Goal: Contribute content: Contribute content

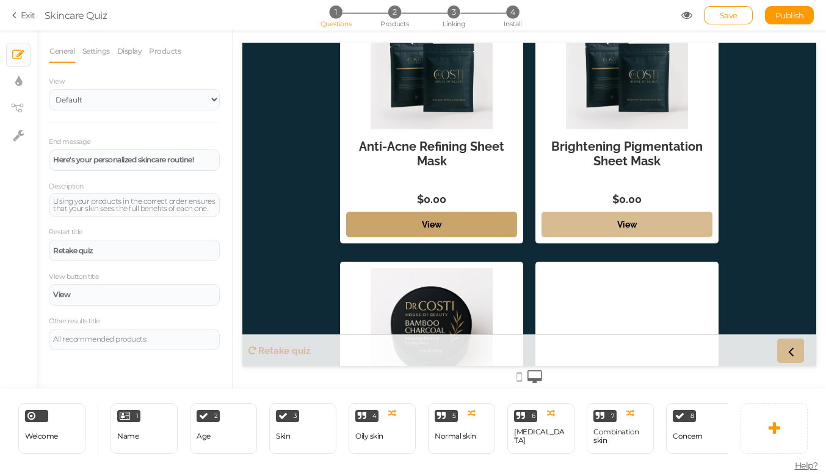
click at [488, 226] on link "View" at bounding box center [431, 225] width 171 height 26
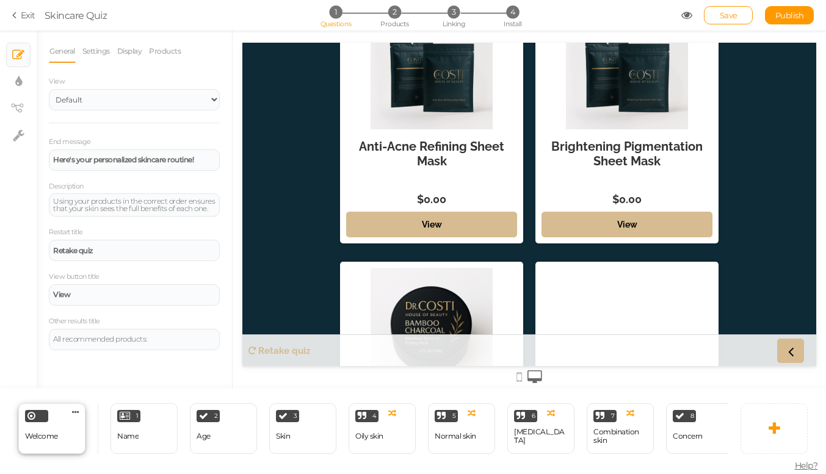
click at [49, 430] on div "Welcome" at bounding box center [41, 436] width 33 height 21
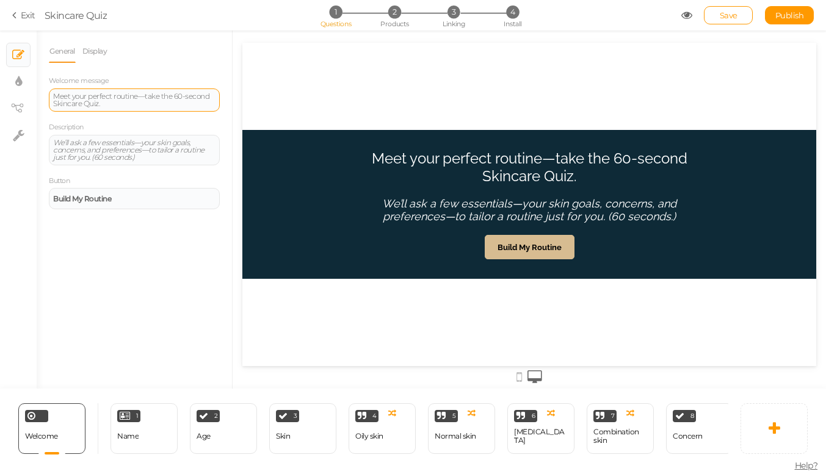
click at [127, 101] on div "Meet your perfect routine—take the 60-second Skincare Quiz." at bounding box center [134, 100] width 162 height 15
drag, startPoint x: 127, startPoint y: 101, endPoint x: 24, endPoint y: 87, distance: 104.0
click at [24, 87] on div "× Slides × Display settings × View tree × Settings General Display Welcome mess…" at bounding box center [413, 210] width 826 height 358
paste div
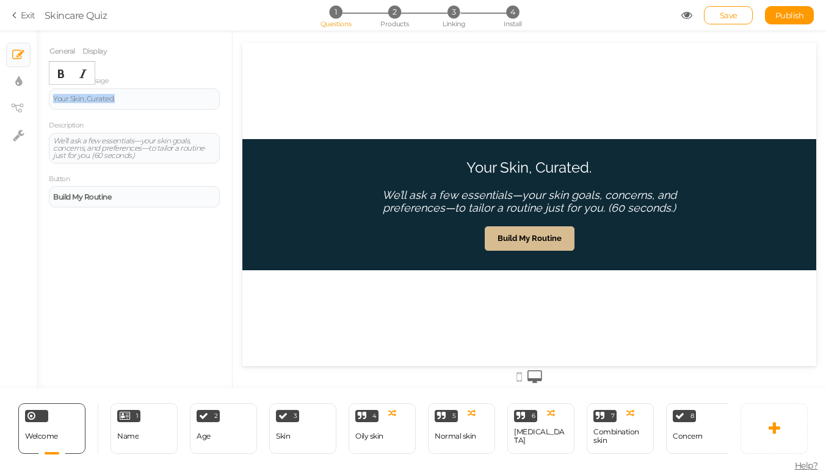
drag, startPoint x: 123, startPoint y: 98, endPoint x: 38, endPoint y: 96, distance: 84.3
click at [38, 97] on div "General Display Welcome message Your Skin, Curated. Description We’ll ask a few…" at bounding box center [134, 214] width 195 height 349
click at [62, 70] on icon "Bold" at bounding box center [61, 74] width 10 height 10
drag, startPoint x: 126, startPoint y: 197, endPoint x: 30, endPoint y: 189, distance: 96.7
click at [30, 189] on div "× Slides × Display settings × View tree × Settings General Display Welcome mess…" at bounding box center [413, 210] width 826 height 358
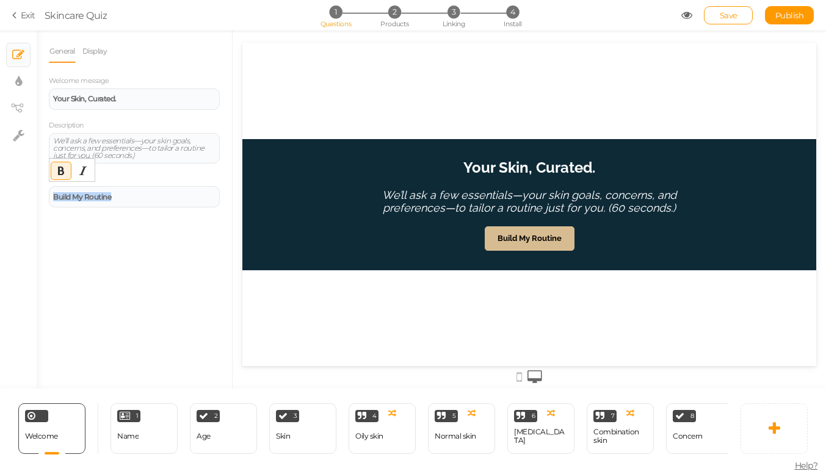
paste div
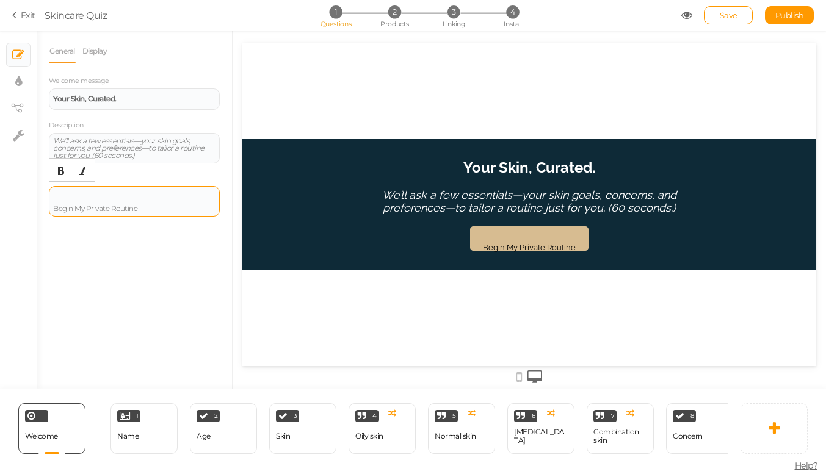
click at [55, 205] on div "Begin My Private Routine" at bounding box center [134, 201] width 162 height 22
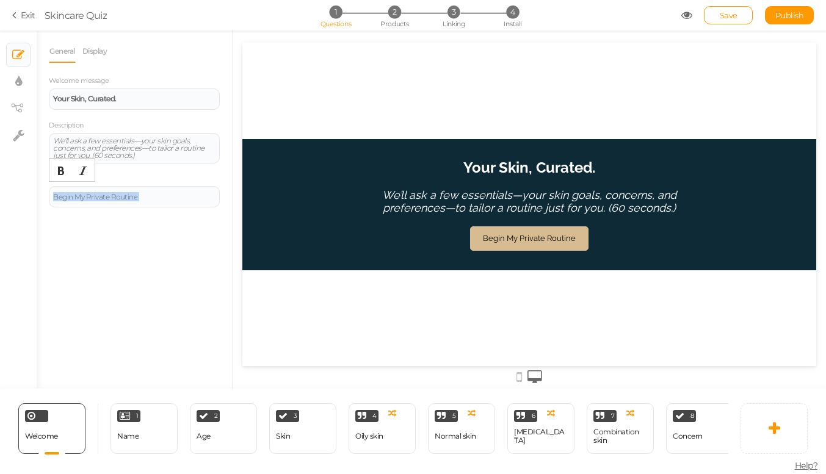
drag, startPoint x: 151, startPoint y: 198, endPoint x: 27, endPoint y: 194, distance: 124.6
click at [27, 194] on div "× Slides × Display settings × View tree × Settings General Display Welcome mess…" at bounding box center [413, 210] width 826 height 358
click at [59, 168] on icon "Bold" at bounding box center [61, 171] width 10 height 10
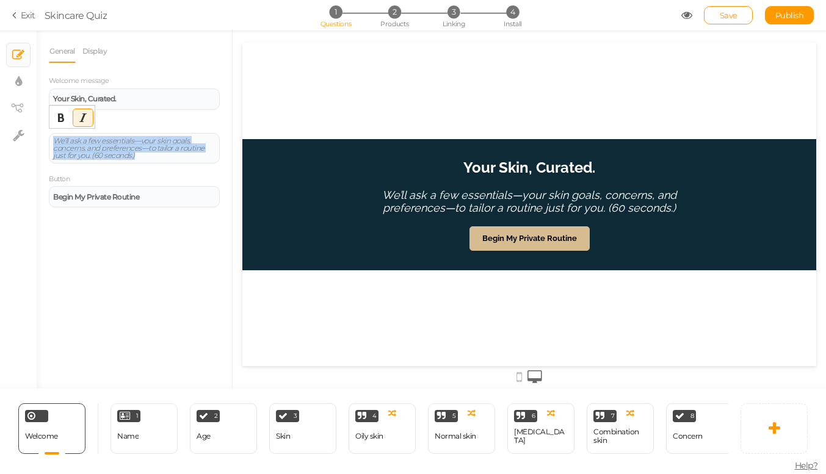
drag, startPoint x: 156, startPoint y: 154, endPoint x: 37, endPoint y: 139, distance: 120.1
click at [37, 139] on div "General Display Welcome message Your Skin, Curated. Description We’ll ask a few…" at bounding box center [134, 214] width 195 height 349
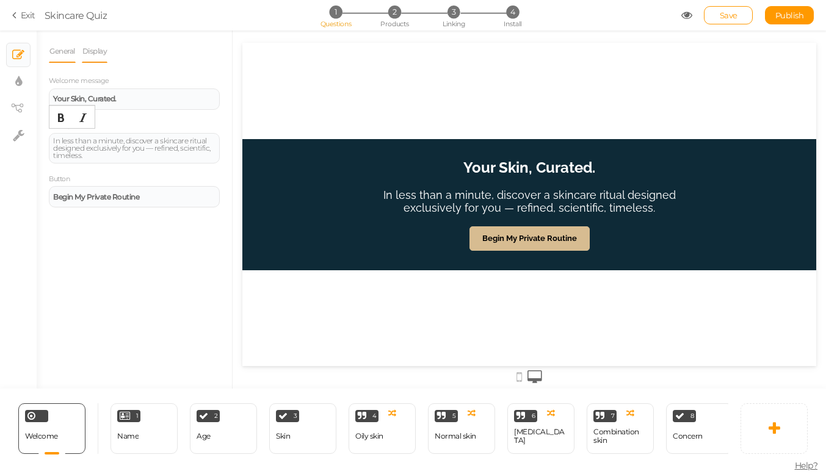
click at [95, 55] on link "Display" at bounding box center [95, 51] width 26 height 23
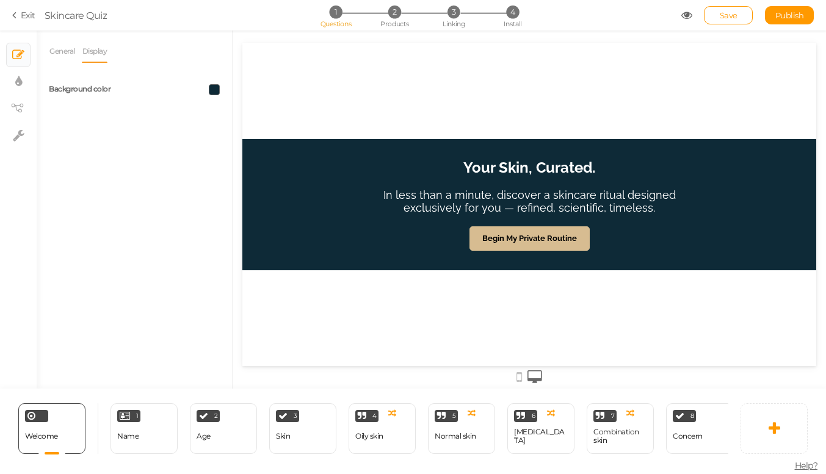
click at [212, 92] on span at bounding box center [214, 89] width 11 height 11
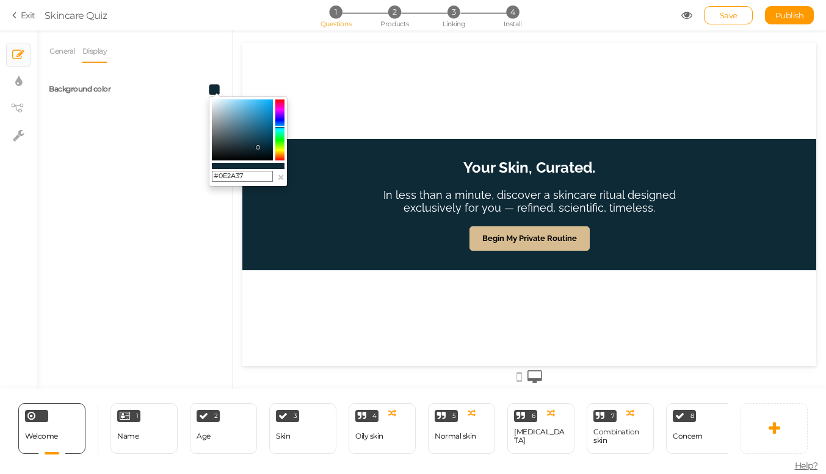
click at [144, 120] on div "General Display Welcome message Your Skin, Curated. Description In less than a …" at bounding box center [134, 214] width 195 height 349
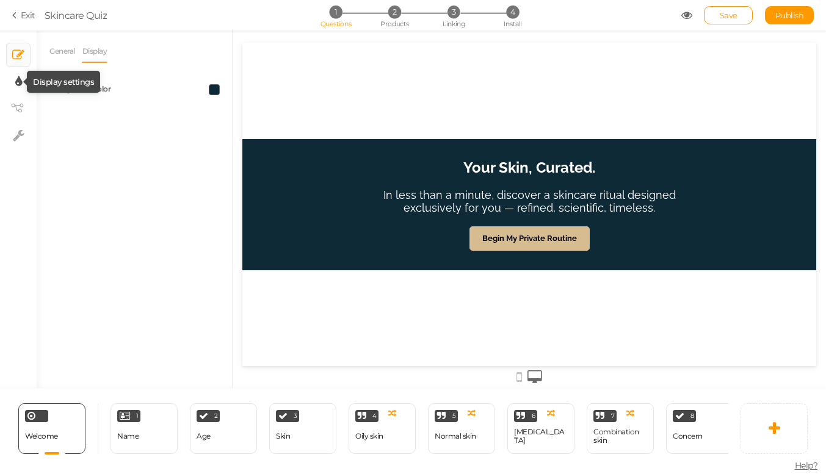
click at [21, 84] on icon at bounding box center [18, 82] width 7 height 12
select select "2"
select select "raleway"
select select "fade"
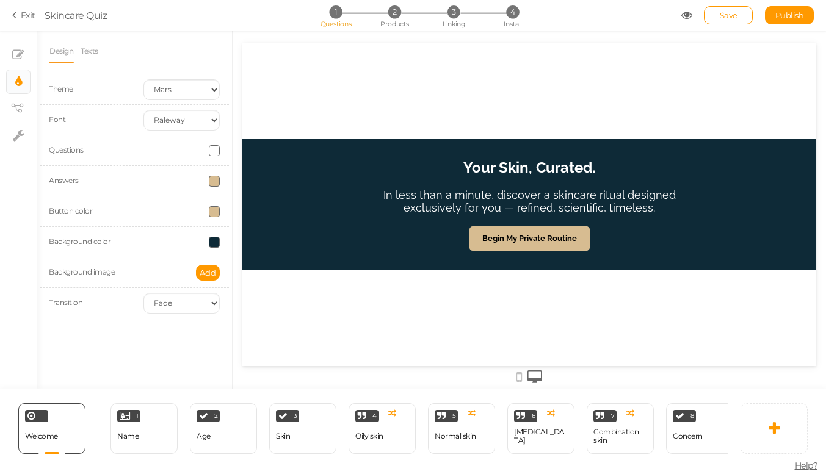
click at [215, 148] on span at bounding box center [214, 150] width 11 height 11
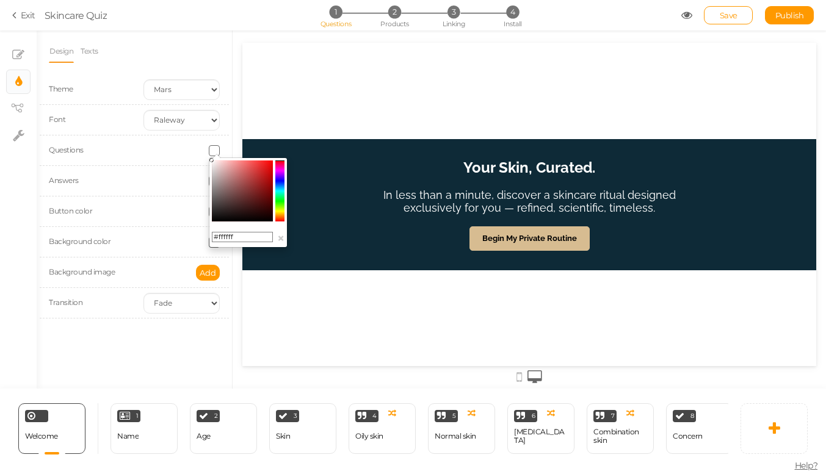
click at [154, 206] on div at bounding box center [181, 211] width 95 height 11
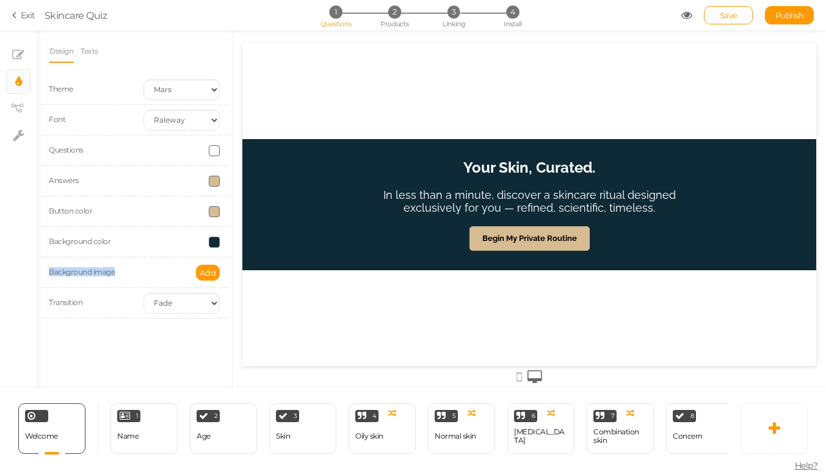
drag, startPoint x: 215, startPoint y: 242, endPoint x: 219, endPoint y: 266, distance: 24.1
click at [219, 266] on div "Questions Answers Button color Background color Background image Add" at bounding box center [134, 212] width 171 height 153
click at [217, 212] on span at bounding box center [214, 211] width 11 height 11
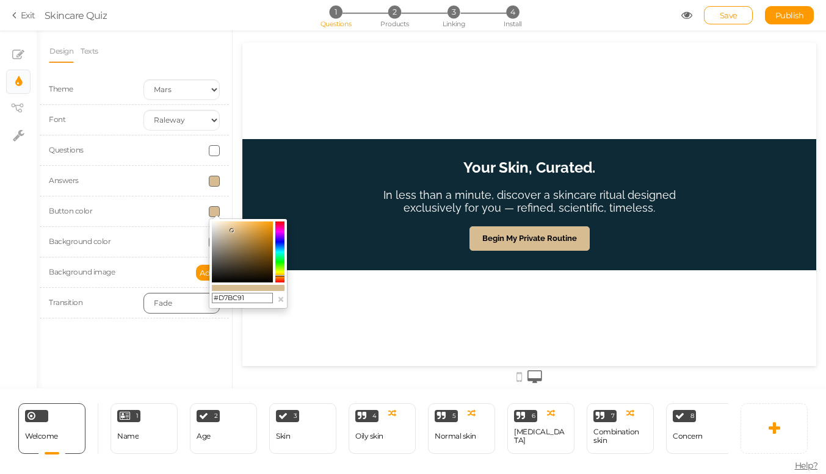
drag, startPoint x: 251, startPoint y: 297, endPoint x: 191, endPoint y: 298, distance: 60.4
click at [191, 298] on body "× Close A wider screen is needed to use the Pickzen builder Exit Skincare Quiz …" at bounding box center [413, 237] width 826 height 474
paste input "3B57C"
type input "#D3B57C"
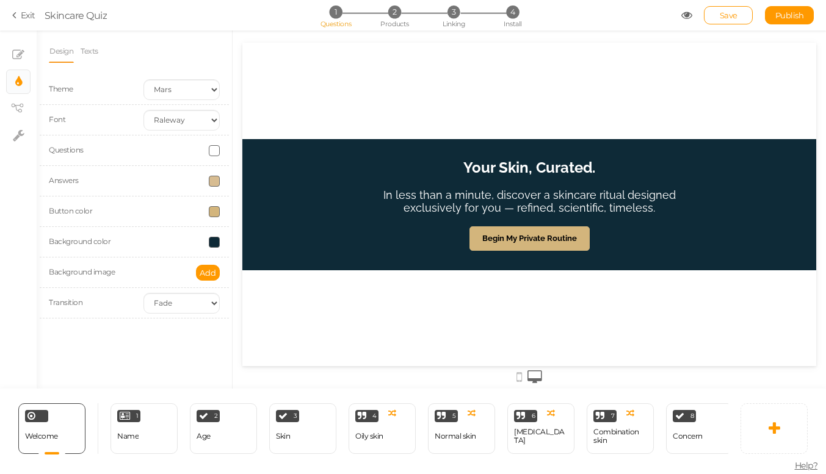
click at [208, 356] on div "Design Texts Theme Earth Mars Font Custom Default [PERSON_NAME] Montserrat Open…" at bounding box center [134, 210] width 195 height 358
click at [208, 217] on div "Button color" at bounding box center [134, 212] width 189 height 31
click at [210, 214] on span at bounding box center [214, 211] width 11 height 11
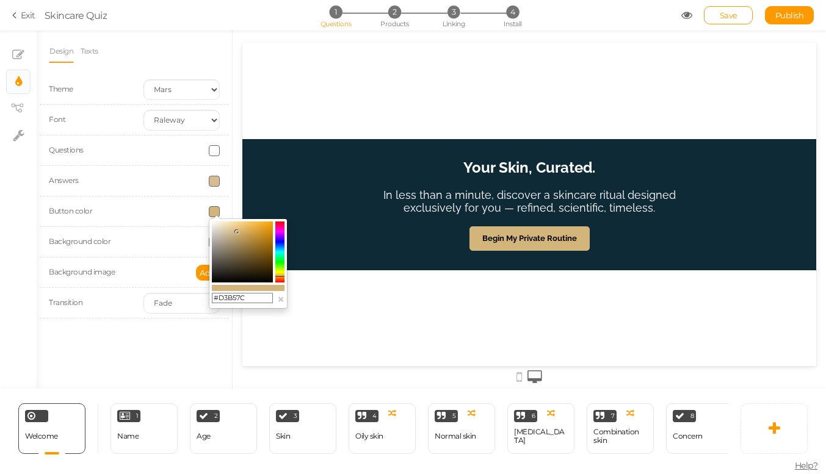
click at [148, 220] on div "Button color" at bounding box center [134, 212] width 189 height 31
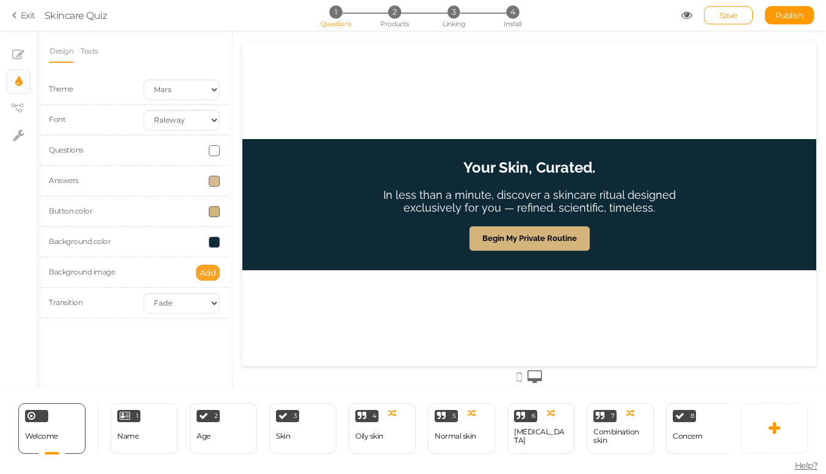
click at [204, 270] on span "Add" at bounding box center [208, 273] width 16 height 10
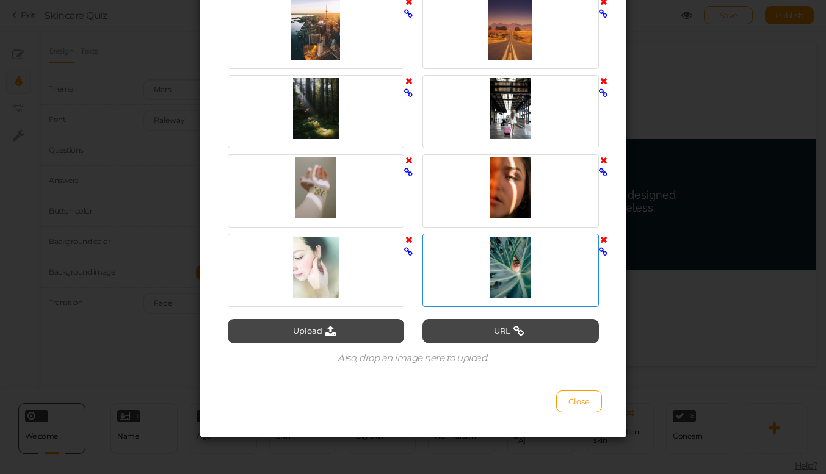
scroll to position [501, 0]
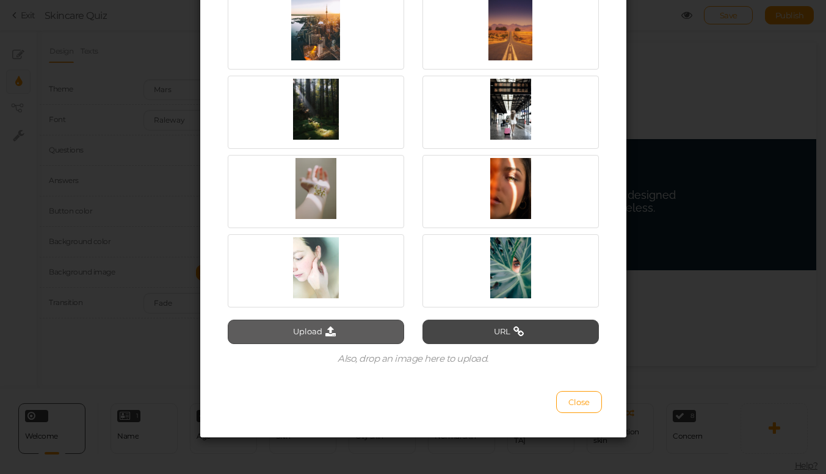
click at [338, 335] on icon at bounding box center [330, 332] width 16 height 11
click at [336, 324] on button "Upload" at bounding box center [316, 332] width 176 height 24
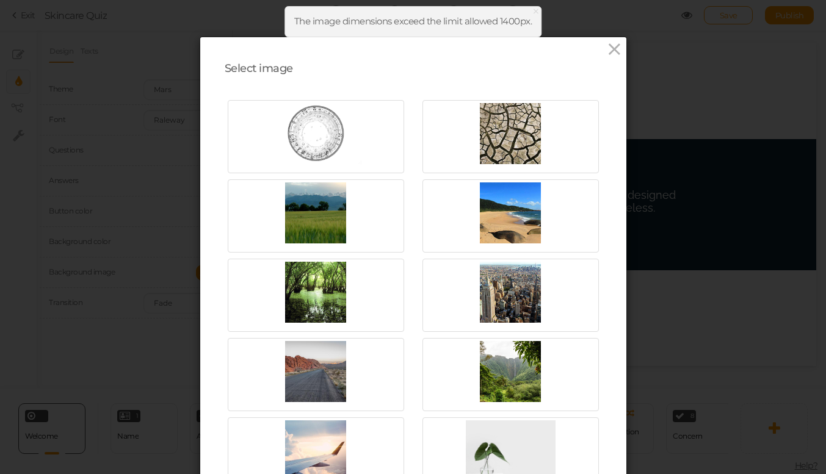
scroll to position [0, 0]
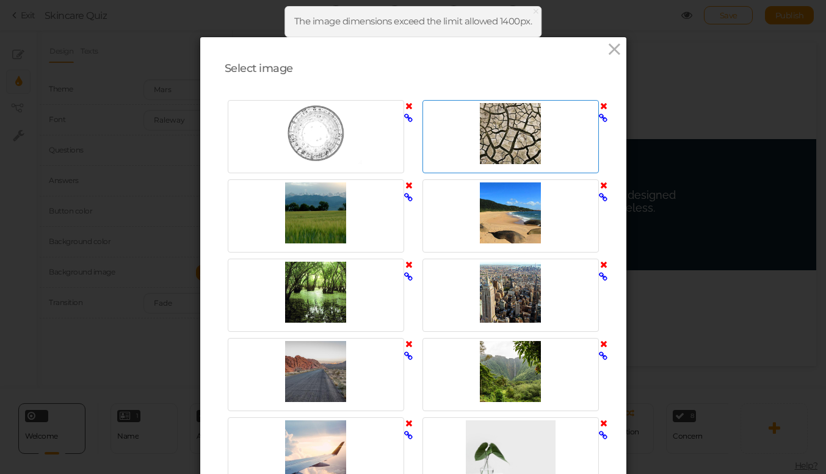
click at [602, 104] on icon at bounding box center [603, 105] width 7 height 9
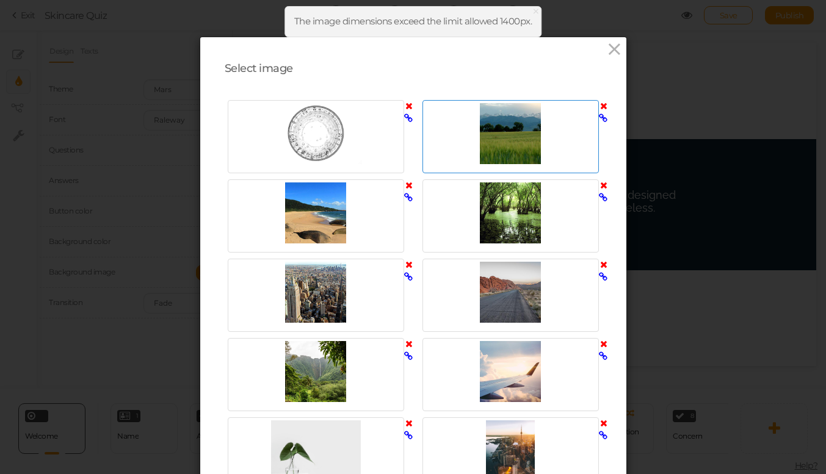
click at [603, 104] on icon at bounding box center [603, 105] width 7 height 9
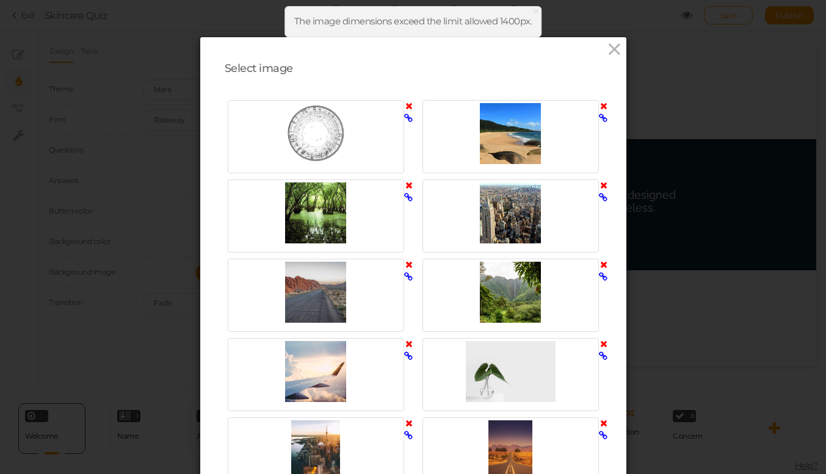
click at [603, 104] on icon at bounding box center [603, 105] width 7 height 9
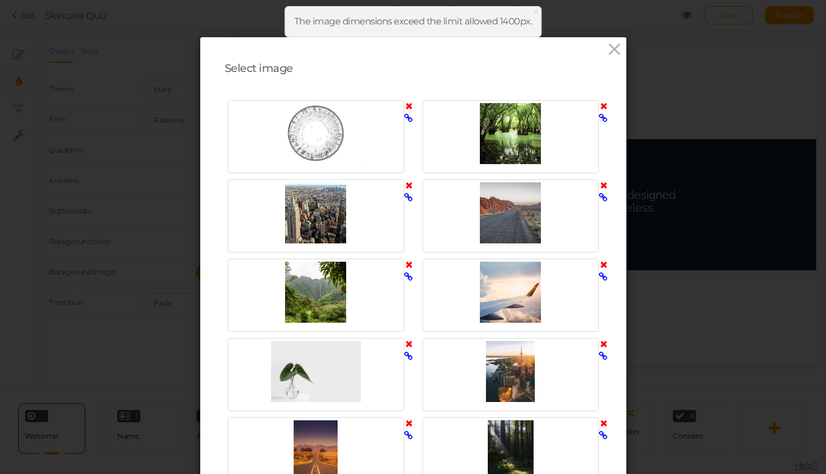
click at [603, 104] on icon at bounding box center [603, 105] width 7 height 9
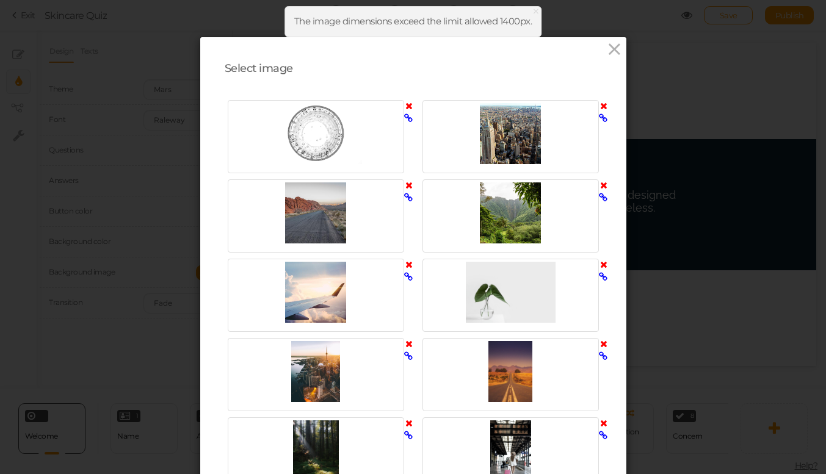
click at [603, 104] on icon at bounding box center [603, 105] width 7 height 9
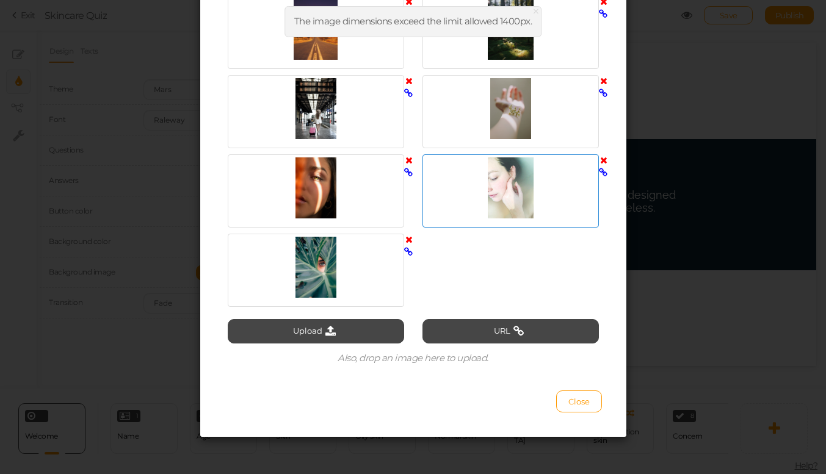
scroll to position [342, 0]
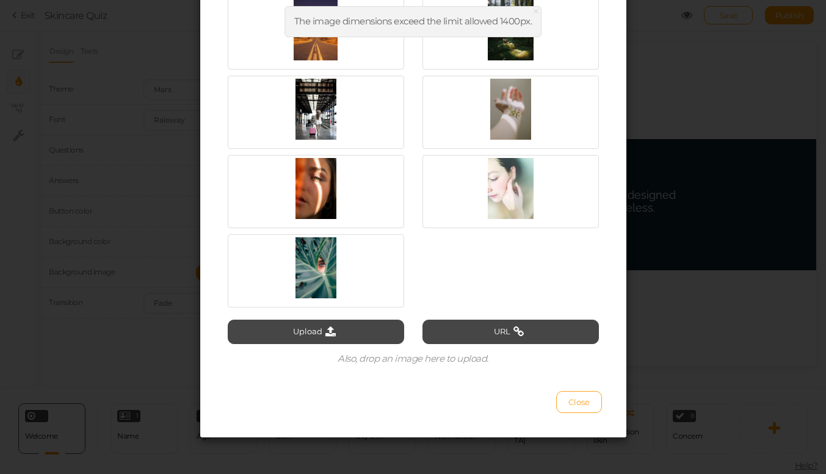
click at [581, 395] on button "Close" at bounding box center [579, 402] width 46 height 22
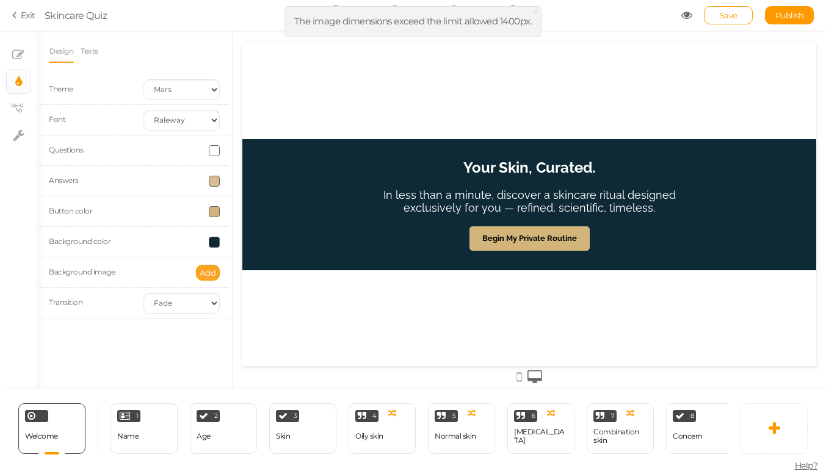
click at [210, 269] on span "Add" at bounding box center [208, 273] width 16 height 10
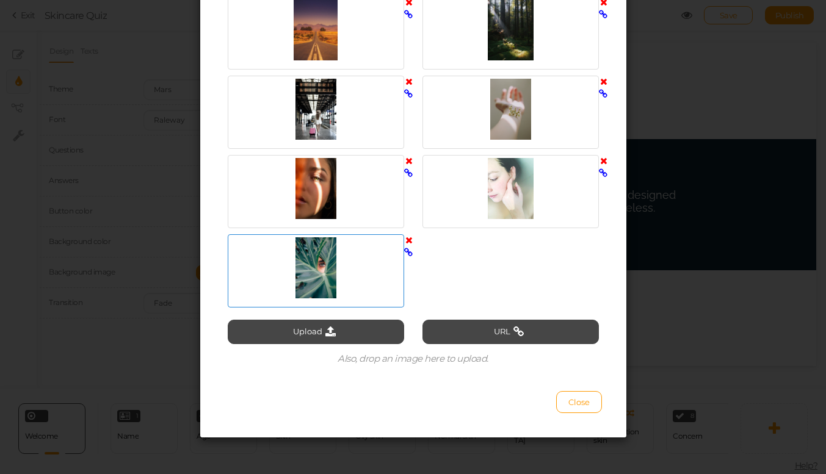
click at [411, 237] on icon at bounding box center [408, 240] width 7 height 9
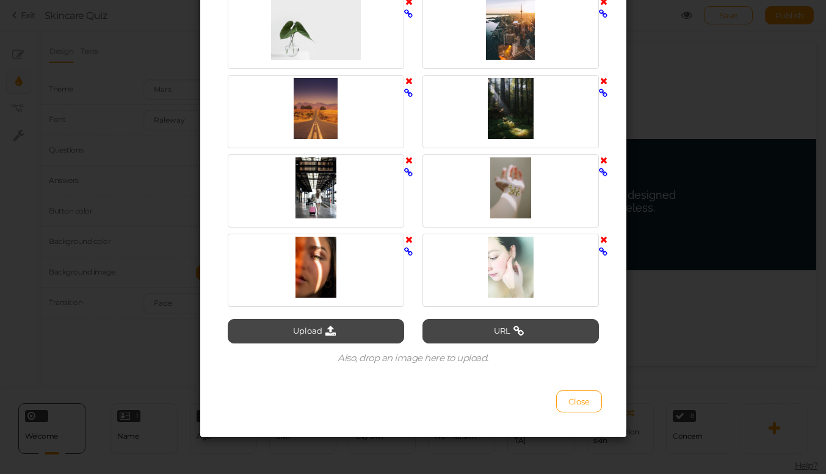
scroll to position [262, 0]
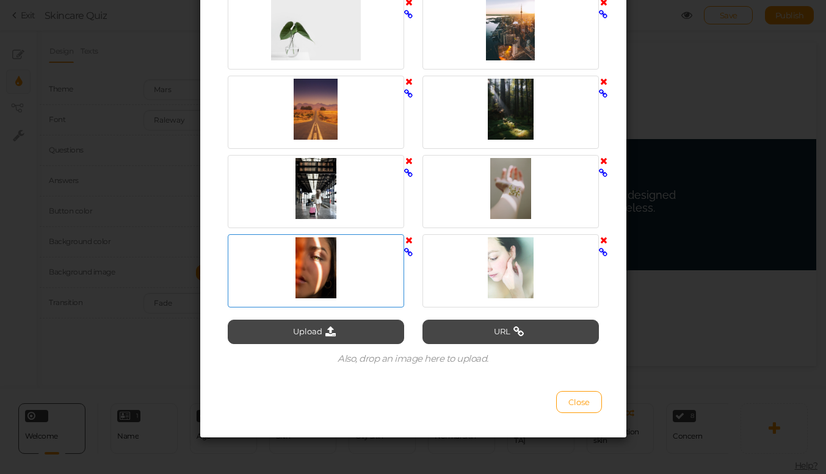
click at [411, 237] on icon at bounding box center [408, 240] width 7 height 9
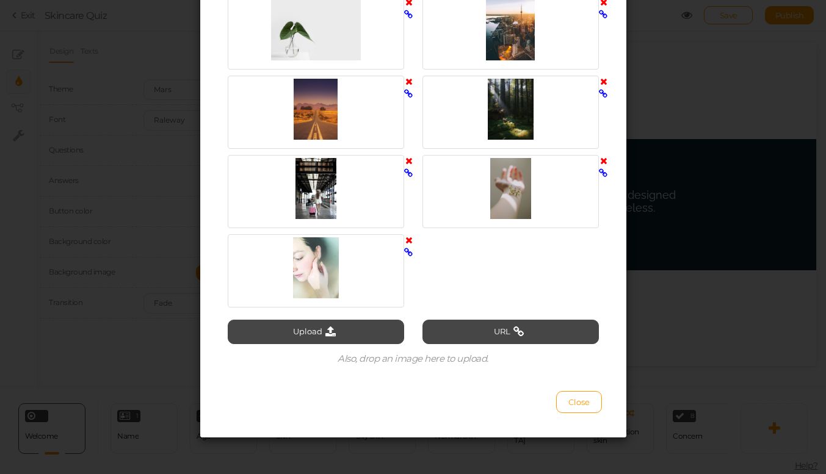
click at [411, 237] on icon at bounding box center [408, 240] width 7 height 9
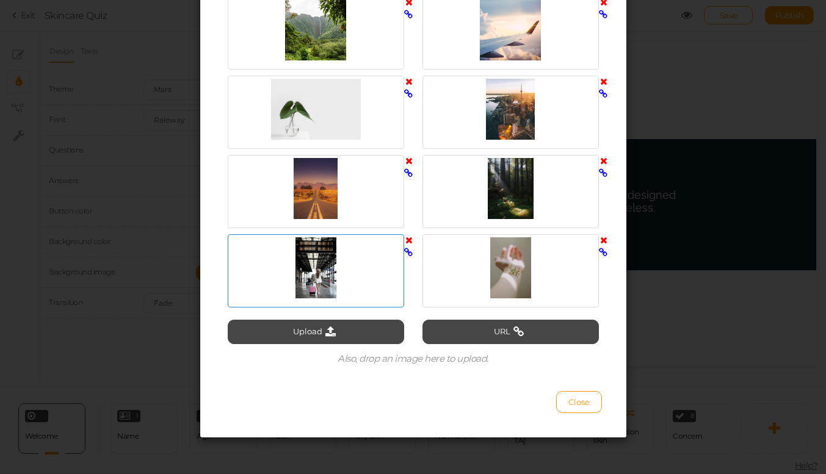
click at [411, 237] on icon at bounding box center [408, 240] width 7 height 9
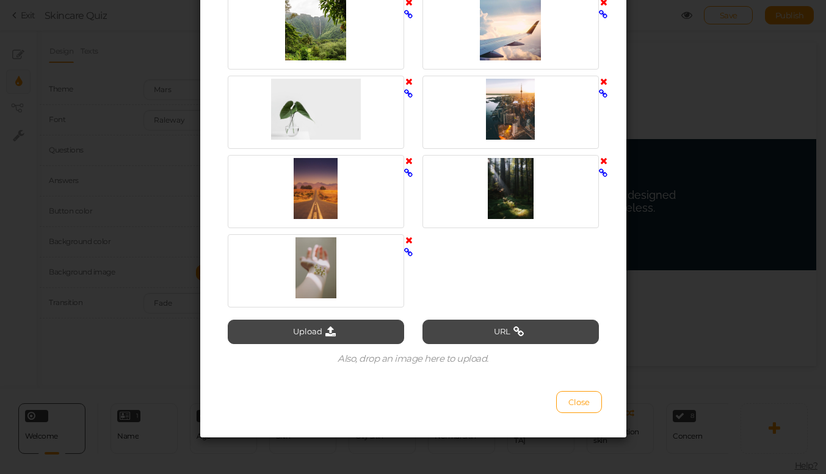
click at [411, 237] on icon at bounding box center [408, 240] width 7 height 9
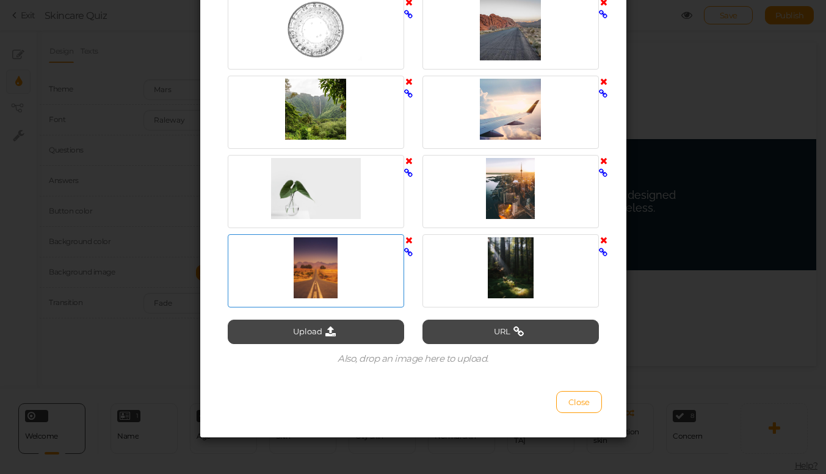
click at [411, 237] on icon at bounding box center [408, 240] width 7 height 9
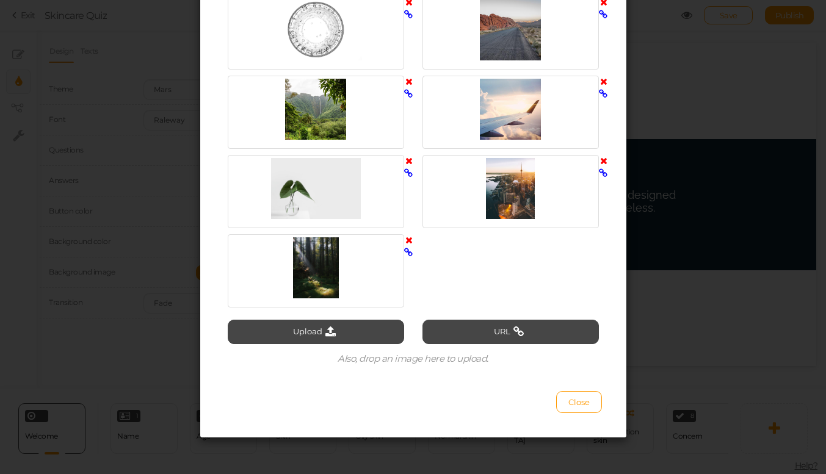
click at [411, 237] on icon at bounding box center [408, 240] width 7 height 9
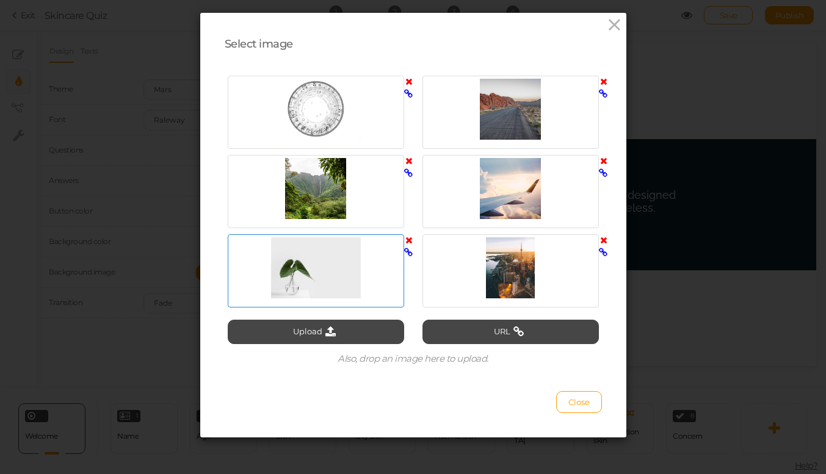
click at [411, 237] on icon at bounding box center [408, 240] width 7 height 9
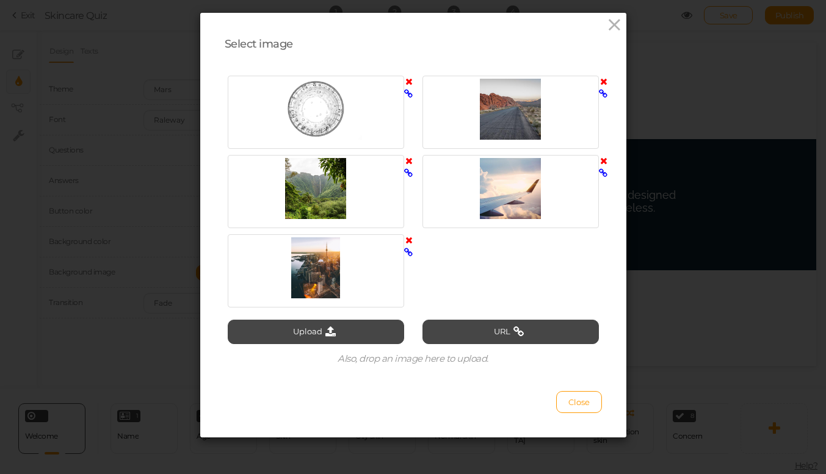
click at [411, 237] on icon at bounding box center [408, 240] width 7 height 9
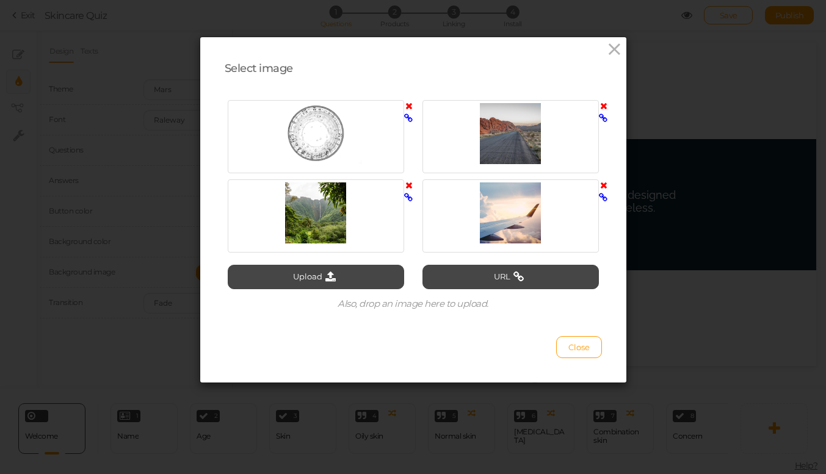
scroll to position [0, 0]
click at [411, 237] on div at bounding box center [316, 215] width 195 height 79
click at [410, 183] on icon at bounding box center [408, 185] width 7 height 9
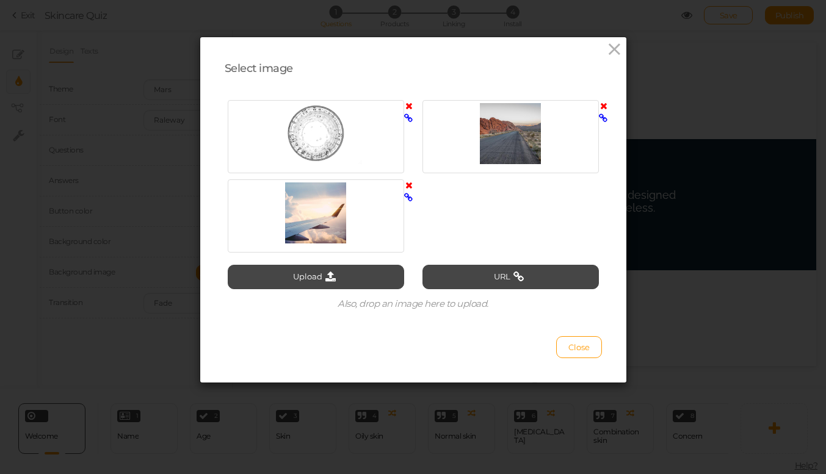
click at [410, 183] on icon at bounding box center [408, 185] width 7 height 9
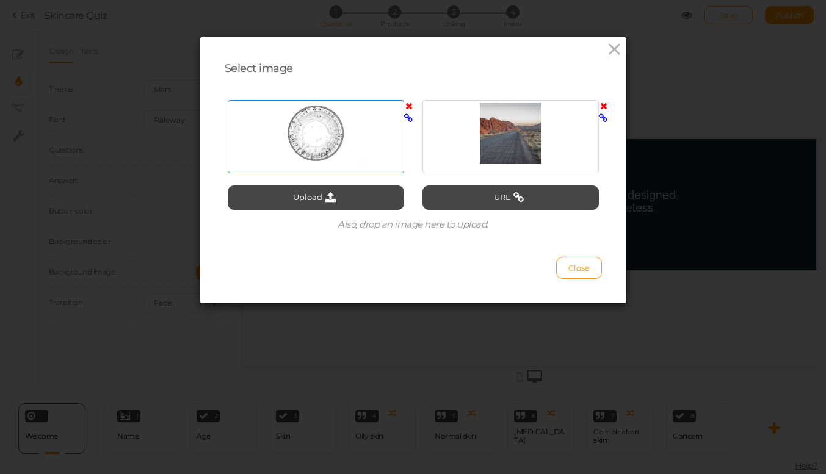
click at [410, 104] on icon at bounding box center [408, 105] width 7 height 9
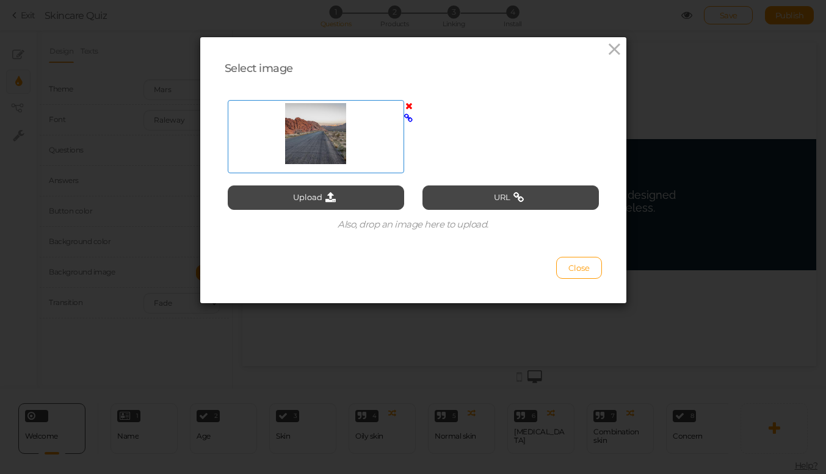
click at [411, 104] on icon at bounding box center [408, 105] width 7 height 9
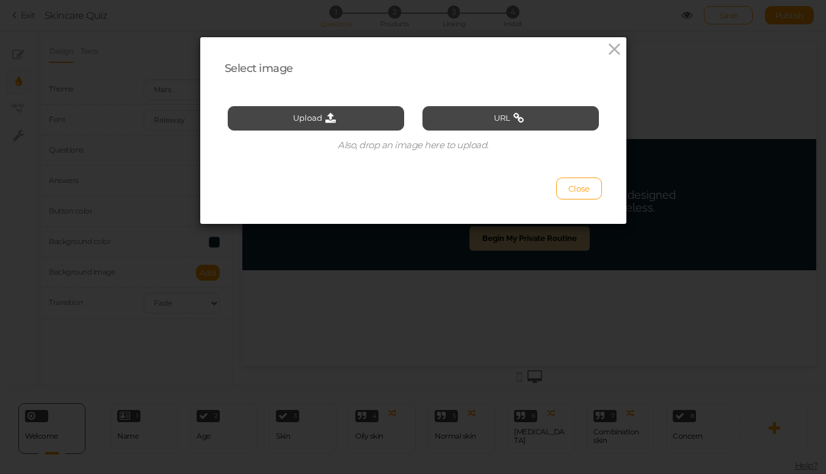
click at [360, 245] on div "Select image Upload URL Also, drop an image here to upload. Close" at bounding box center [413, 237] width 826 height 474
click at [367, 273] on div "Select image Upload URL Also, drop an image here to upload. Close" at bounding box center [413, 237] width 826 height 474
click at [372, 118] on button "Upload" at bounding box center [316, 118] width 176 height 24
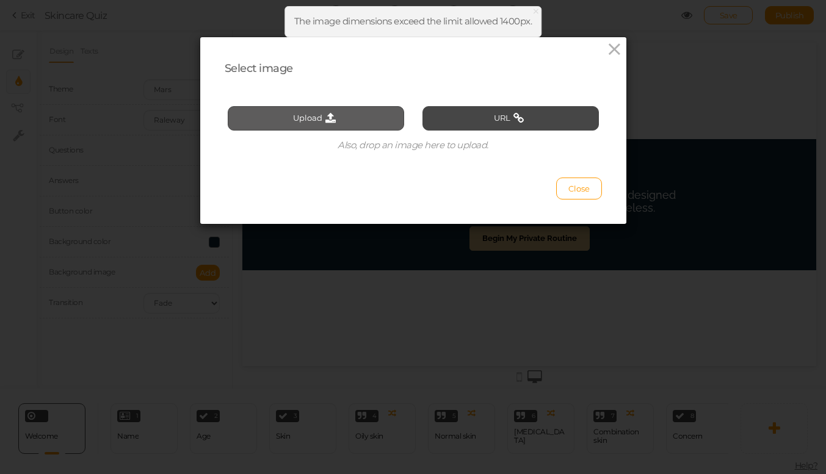
click at [331, 111] on button "Upload" at bounding box center [316, 118] width 176 height 24
type input "C:\fakepath\Untitled design-4.png"
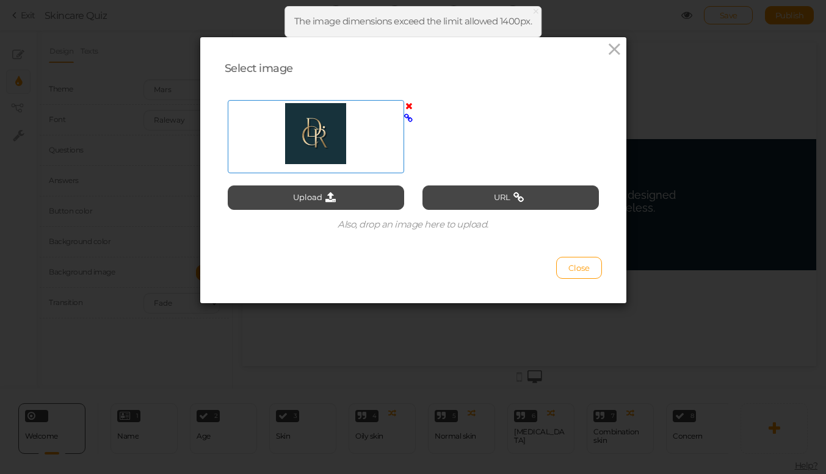
click at [311, 129] on div at bounding box center [316, 133] width 170 height 61
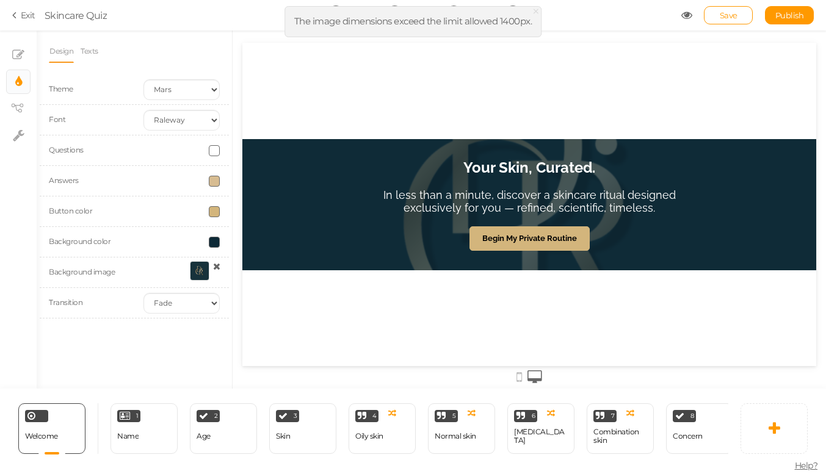
drag, startPoint x: 484, startPoint y: 136, endPoint x: 421, endPoint y: 134, distance: 62.9
click at [421, 139] on div "Your Skin, Curated. In less than a minute, discover a skincare ritual designed …" at bounding box center [529, 204] width 366 height 131
click at [469, 140] on div "Your Skin, Curated. In less than a minute, discover a skincare ritual designed …" at bounding box center [529, 204] width 366 height 131
click at [100, 275] on label "Background image" at bounding box center [82, 271] width 66 height 9
select select
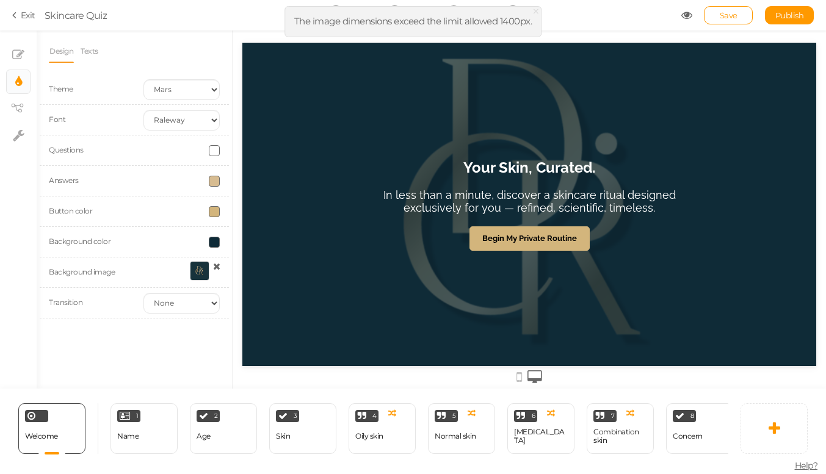
click at [422, 261] on div "Your Skin, Curated. In less than a minute, discover a skincare ritual designed …" at bounding box center [529, 205] width 366 height 324
click at [504, 217] on h2 "In less than a minute, discover a skincare ritual designed exclusively for you …" at bounding box center [529, 208] width 342 height 38
click at [720, 16] on span "Save" at bounding box center [729, 15] width 18 height 10
click at [213, 152] on span at bounding box center [214, 150] width 11 height 11
click at [183, 192] on div "Answers" at bounding box center [134, 181] width 189 height 31
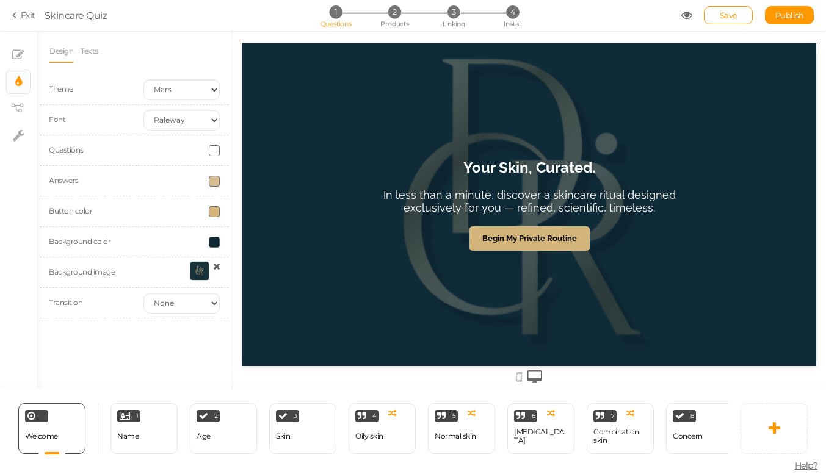
click at [217, 180] on span at bounding box center [214, 181] width 11 height 11
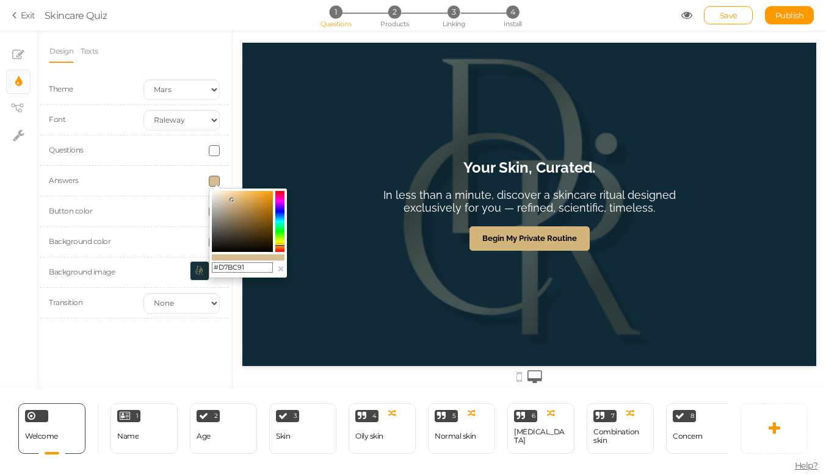
drag, startPoint x: 253, startPoint y: 266, endPoint x: 170, endPoint y: 265, distance: 82.4
click at [170, 265] on body "× Close A wider screen is needed to use the Pickzen builder Exit Skincare Quiz …" at bounding box center [413, 237] width 826 height 474
click at [164, 152] on div at bounding box center [181, 150] width 95 height 11
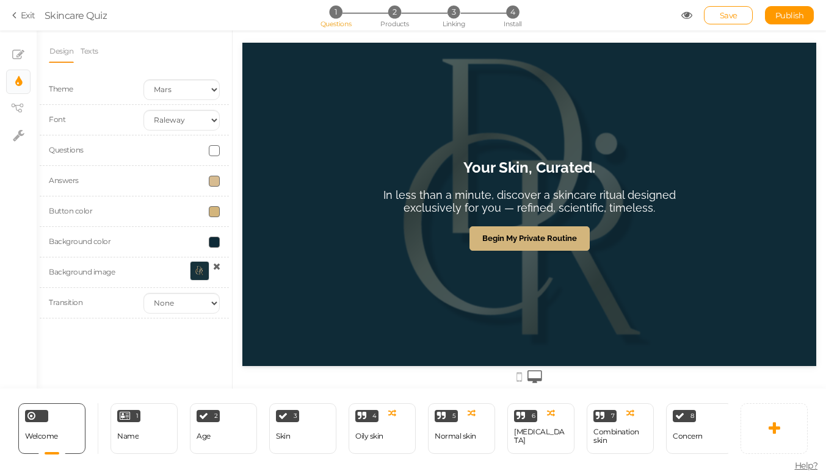
click at [164, 152] on div at bounding box center [181, 150] width 95 height 11
click at [212, 145] on span at bounding box center [214, 150] width 11 height 11
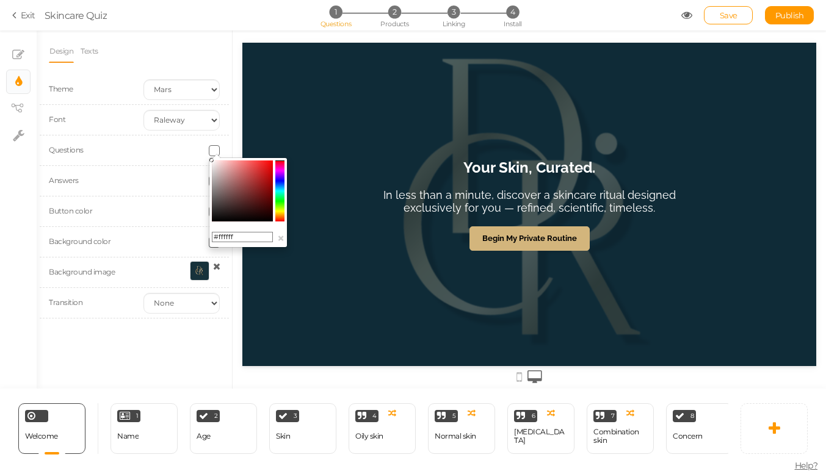
drag, startPoint x: 251, startPoint y: 232, endPoint x: 187, endPoint y: 241, distance: 64.7
click at [187, 241] on body "× Close A wider screen is needed to use the Pickzen builder Exit Skincare Quiz …" at bounding box center [413, 237] width 826 height 474
drag, startPoint x: 236, startPoint y: 234, endPoint x: 175, endPoint y: 234, distance: 61.0
click at [175, 234] on body "× Close A wider screen is needed to use the Pickzen builder Exit Skincare Quiz …" at bounding box center [413, 237] width 826 height 474
paste input "D7BC91"
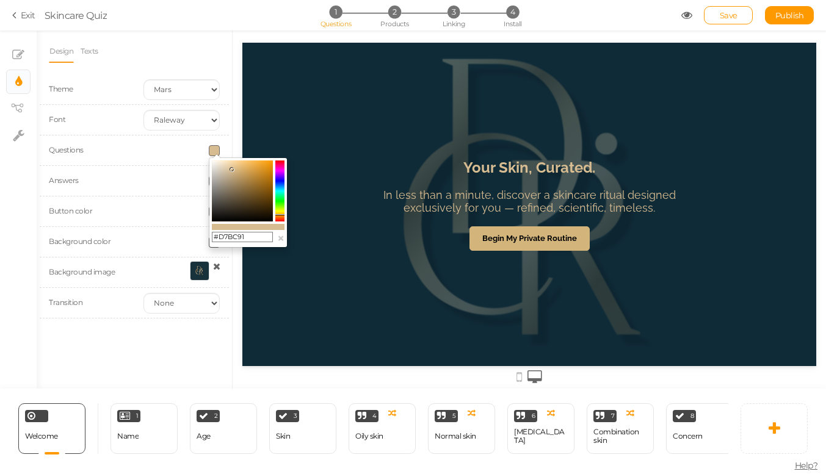
type input "#D7BC91"
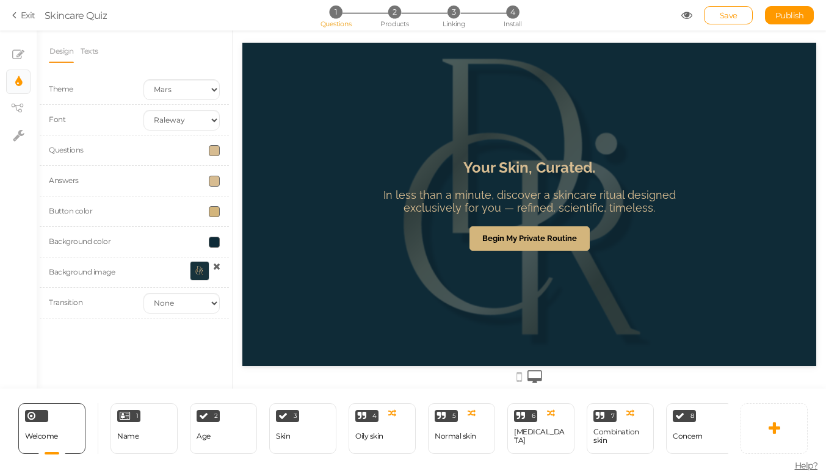
click at [185, 176] on div at bounding box center [181, 181] width 95 height 11
click at [212, 184] on span at bounding box center [214, 181] width 11 height 11
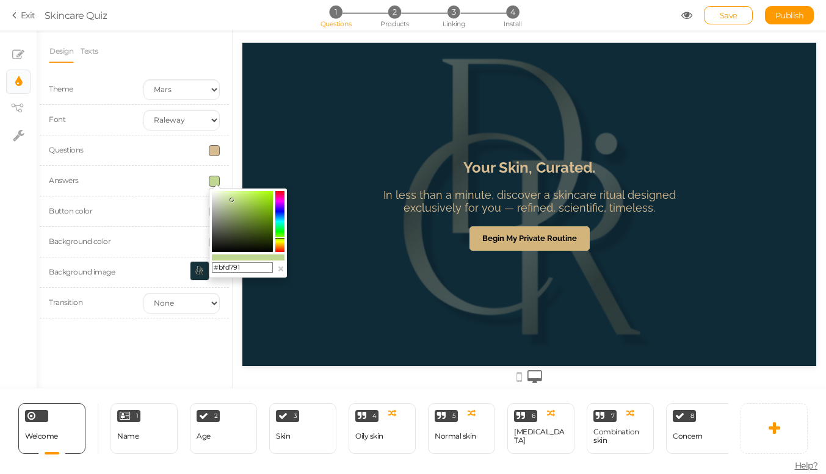
click at [275, 238] on colorpicker-hue at bounding box center [279, 221] width 9 height 61
type input "#ffffff"
drag, startPoint x: 233, startPoint y: 198, endPoint x: 204, endPoint y: 184, distance: 31.9
click at [204, 184] on body "× Close A wider screen is needed to use the Pickzen builder Exit Skincare Quiz …" at bounding box center [413, 237] width 826 height 474
drag, startPoint x: 215, startPoint y: 190, endPoint x: 201, endPoint y: 192, distance: 14.3
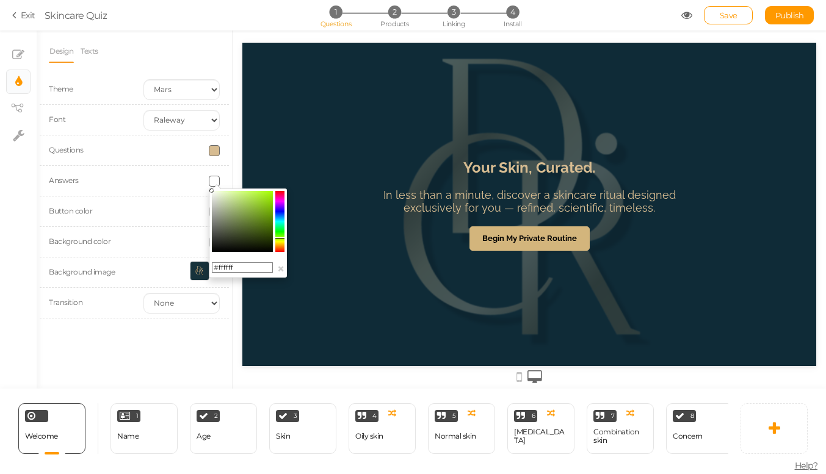
click at [201, 192] on body "× Close A wider screen is needed to use the Pickzen builder Exit Skincare Quiz …" at bounding box center [413, 237] width 826 height 474
click at [178, 241] on div at bounding box center [181, 242] width 95 height 11
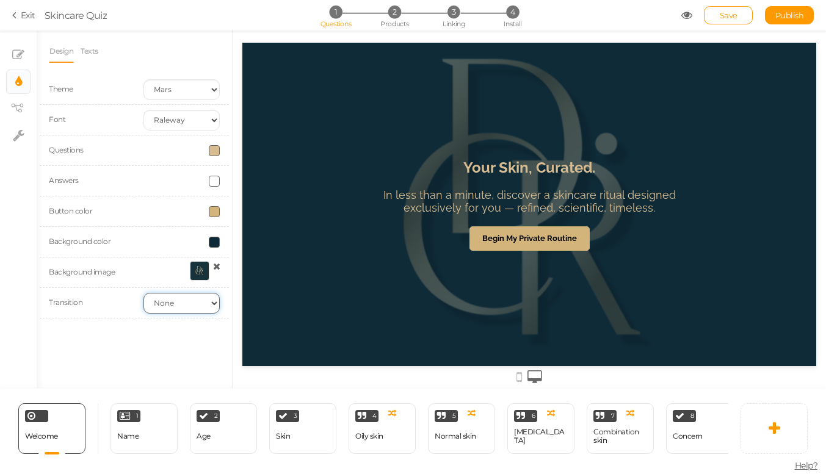
select select "fade"
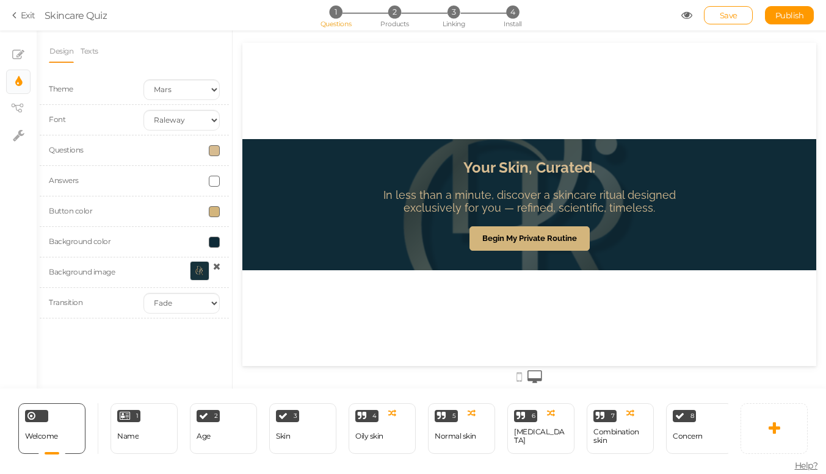
click at [188, 269] on link at bounding box center [199, 272] width 27 height 23
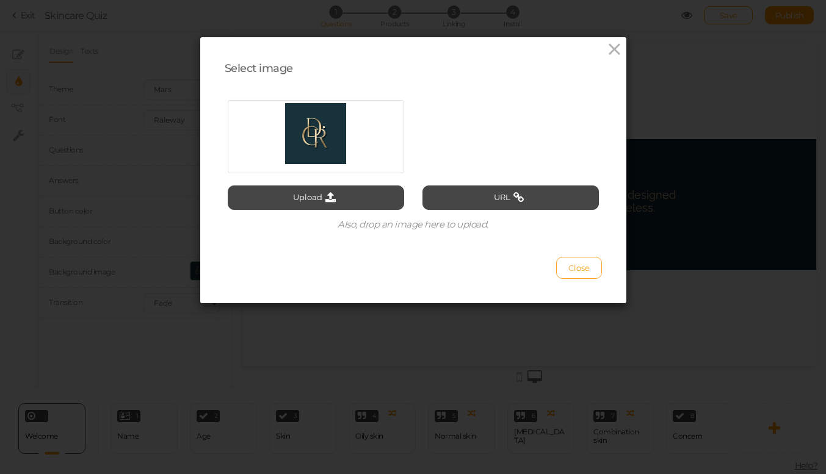
click at [584, 268] on span "Close" at bounding box center [578, 268] width 21 height 10
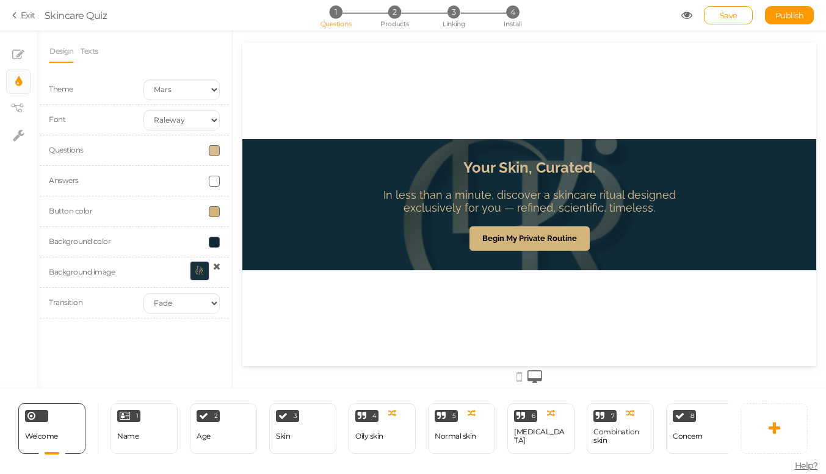
click at [409, 153] on div "Your Skin, Curated. In less than a minute, discover a skincare ritual designed …" at bounding box center [529, 204] width 366 height 131
click at [86, 54] on link "Texts" at bounding box center [89, 51] width 19 height 23
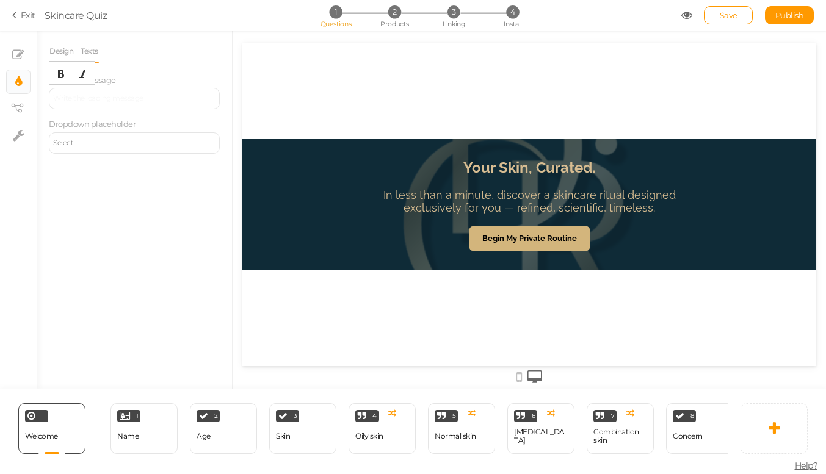
click at [152, 102] on div at bounding box center [134, 98] width 162 height 7
click at [165, 192] on div "Design Texts Theme Earth Mars Font Custom Default [PERSON_NAME] Montserrat Open…" at bounding box center [134, 210] width 195 height 358
click at [120, 107] on div "hello" at bounding box center [134, 98] width 171 height 21
click at [725, 10] on link "Save" at bounding box center [728, 15] width 49 height 18
click at [13, 106] on icon at bounding box center [17, 108] width 12 height 9
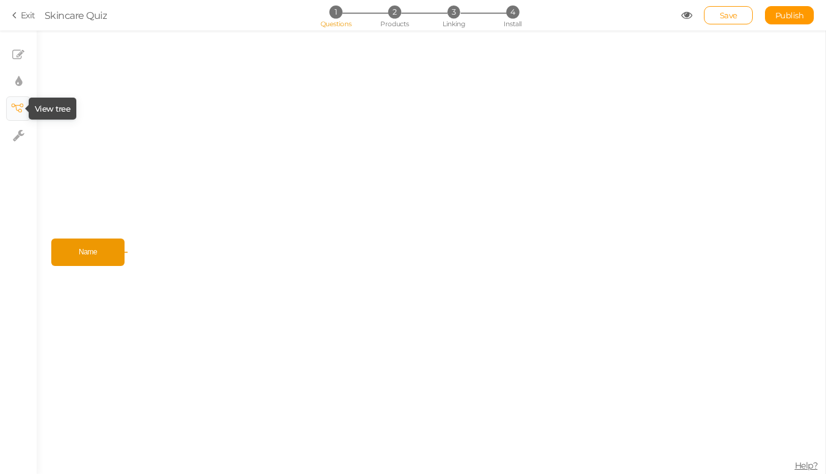
click at [18, 111] on icon at bounding box center [17, 108] width 12 height 9
click at [15, 81] on icon at bounding box center [18, 82] width 7 height 12
select select "2"
select select "raleway"
select select "fade"
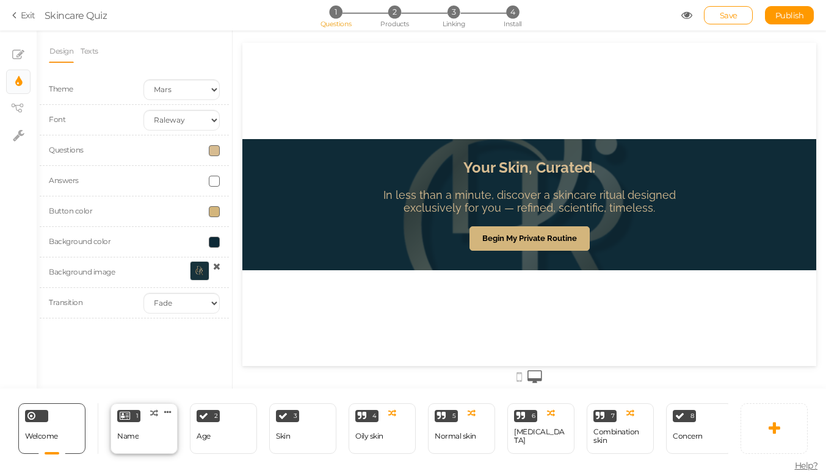
click at [131, 431] on div "Name" at bounding box center [127, 436] width 21 height 21
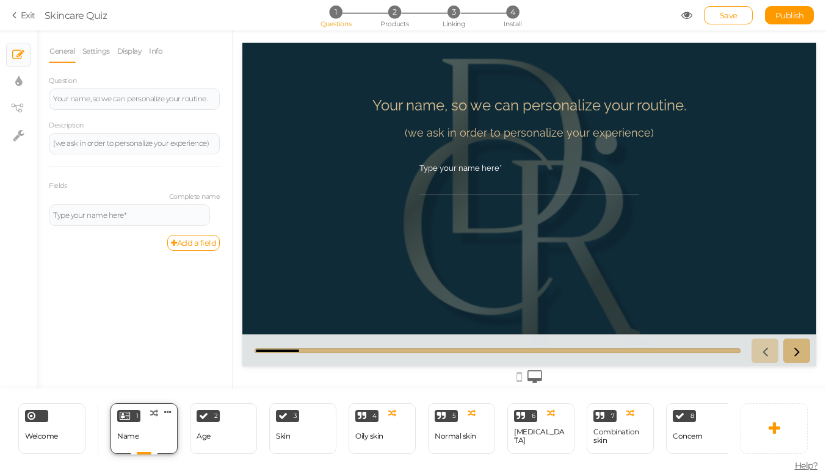
click at [123, 438] on div "Name" at bounding box center [127, 436] width 21 height 9
click at [473, 78] on div at bounding box center [529, 205] width 574 height 324
click at [454, 79] on div at bounding box center [529, 205] width 574 height 324
click at [295, 176] on div "Your name, so we can personalize your routine. (we ask in order to personalize …" at bounding box center [529, 204] width 574 height 235
click at [45, 424] on div "Welcome Delete" at bounding box center [51, 428] width 67 height 51
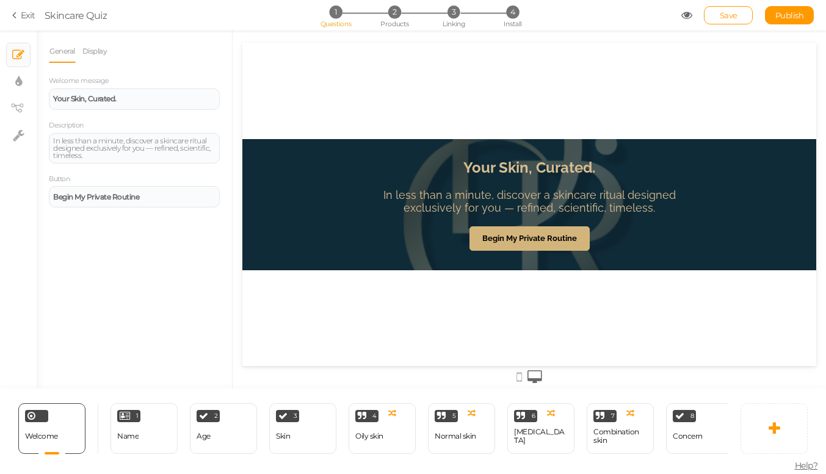
click at [440, 259] on div "Your Skin, Curated. In less than a minute, discover a skincare ritual designed …" at bounding box center [529, 204] width 366 height 131
click at [96, 48] on link "Display" at bounding box center [95, 51] width 26 height 23
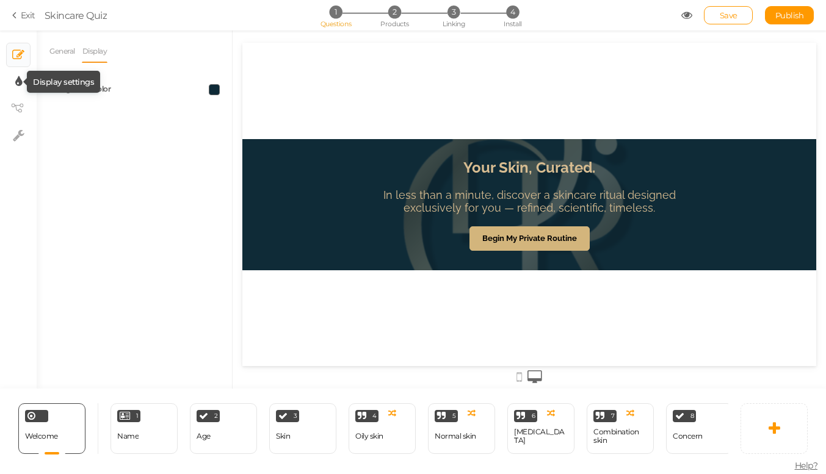
click at [19, 81] on icon at bounding box center [18, 82] width 7 height 12
select select "2"
select select "raleway"
select select "fade"
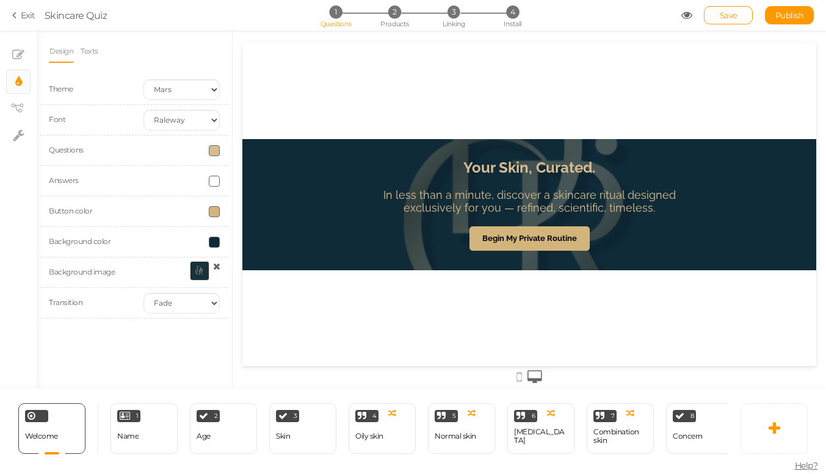
click at [200, 270] on div at bounding box center [200, 271] width 20 height 20
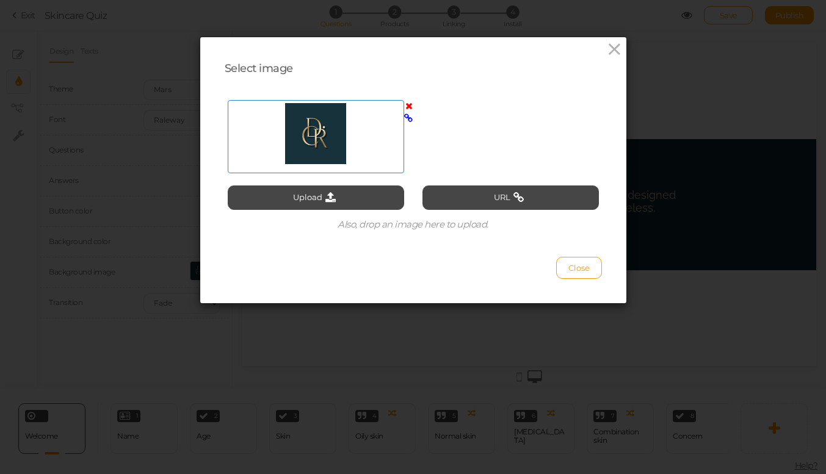
click at [409, 106] on icon at bounding box center [408, 105] width 7 height 9
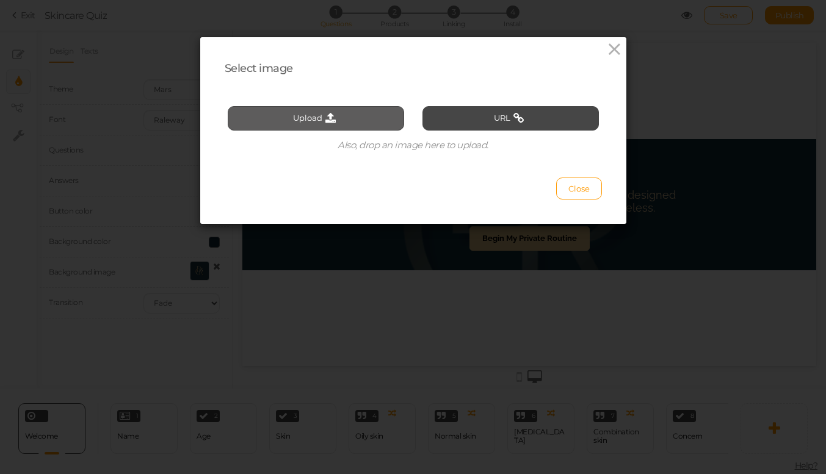
click at [364, 117] on button "Upload" at bounding box center [316, 118] width 176 height 24
click at [588, 185] on span "Close" at bounding box center [578, 189] width 21 height 10
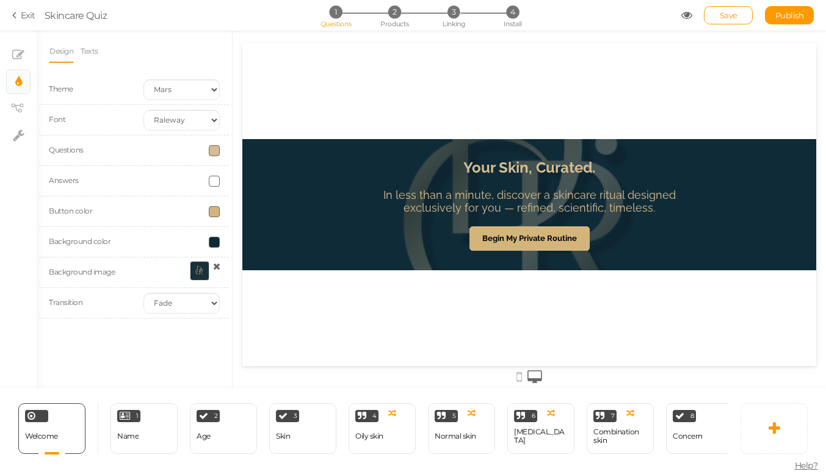
click at [467, 139] on div "Your Skin, Curated. In less than a minute, discover a skincare ritual designed …" at bounding box center [529, 204] width 366 height 131
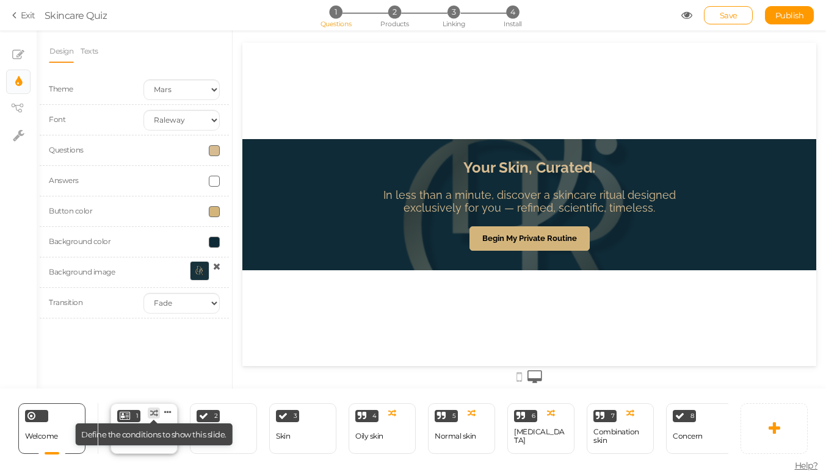
click at [149, 418] on tooltip "× Define the conditions to show this slide." at bounding box center [153, 413] width 11 height 10
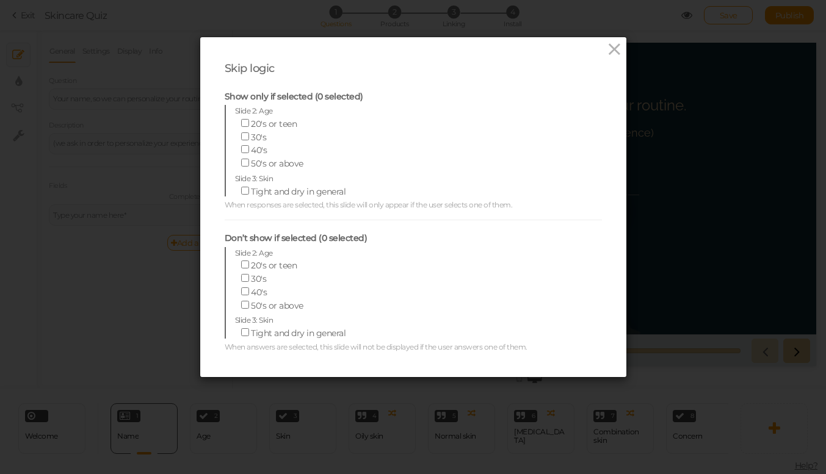
click at [66, 428] on div "Skip logic Show only if selected (0 selected) Slide 2: Age [DEMOGRAPHIC_DATA]'s…" at bounding box center [413, 237] width 826 height 474
click at [119, 389] on div "Skip logic Show only if selected (0 selected) Slide 2: Age [DEMOGRAPHIC_DATA]'s…" at bounding box center [413, 237] width 826 height 474
click at [616, 47] on icon at bounding box center [615, 49] width 18 height 18
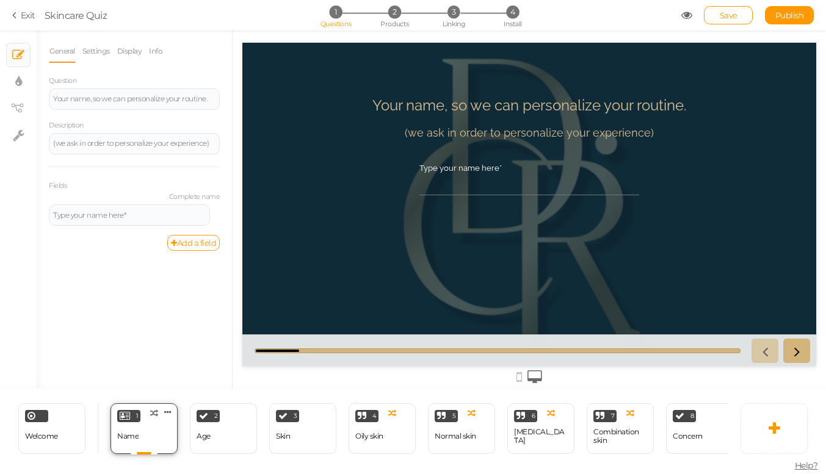
click at [130, 424] on div "1 Name × Define the conditions to show this slide. Clone Change type Delete" at bounding box center [143, 428] width 67 height 51
drag, startPoint x: 377, startPoint y: 110, endPoint x: 497, endPoint y: 131, distance: 122.1
click at [497, 131] on header "Your name, so we can personalize your routine. (we ask in order to personalize …" at bounding box center [529, 123] width 397 height 55
click at [205, 422] on div "2 Age × Define the conditions to show this slide. Clone Change type Delete" at bounding box center [223, 428] width 67 height 51
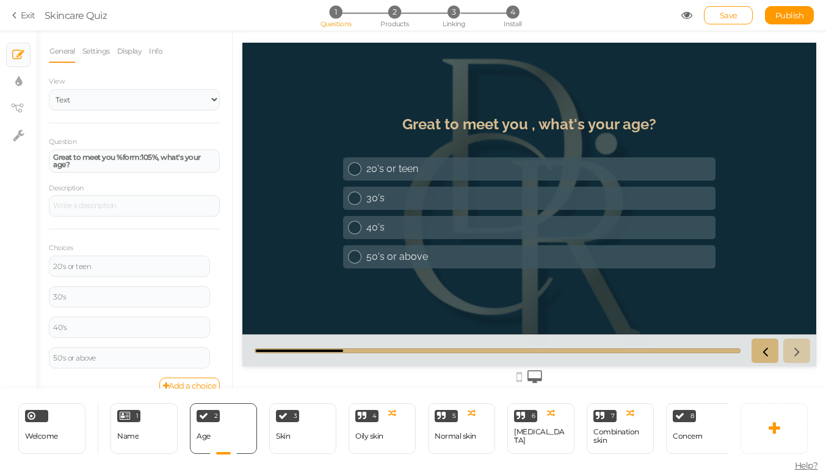
click at [520, 375] on icon at bounding box center [518, 377] width 5 height 13
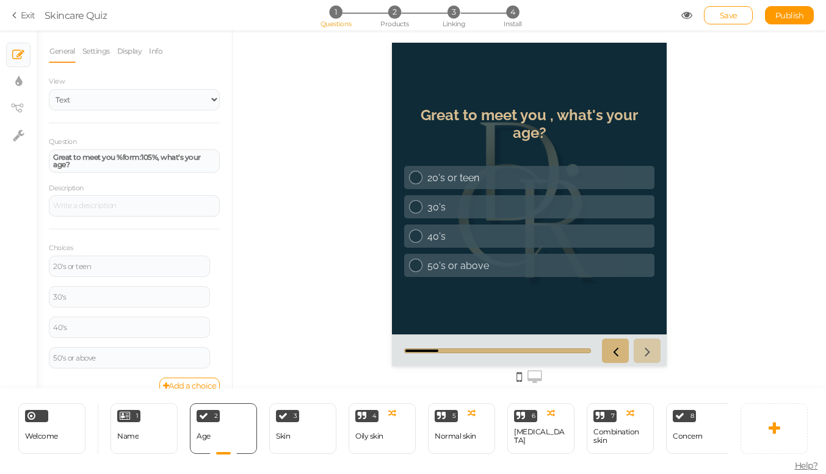
click at [299, 432] on div "3 Skin × Define the conditions to show this slide. Clone Change type Delete" at bounding box center [302, 428] width 67 height 51
select select "2"
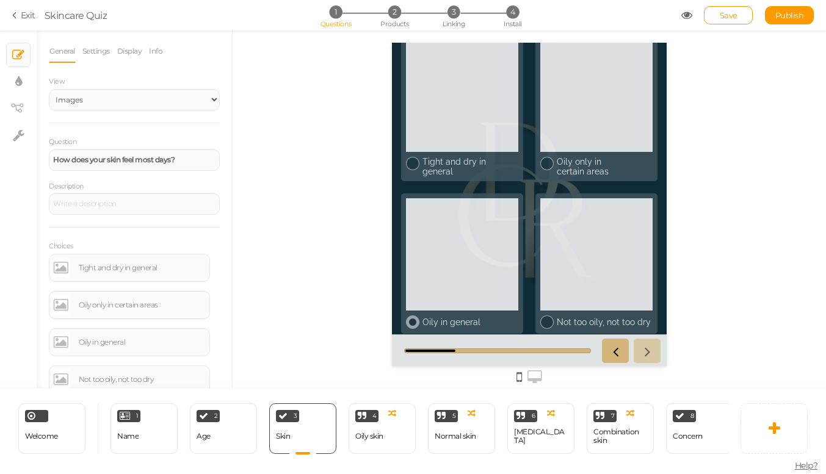
scroll to position [52, 0]
click at [537, 372] on icon at bounding box center [534, 377] width 15 height 13
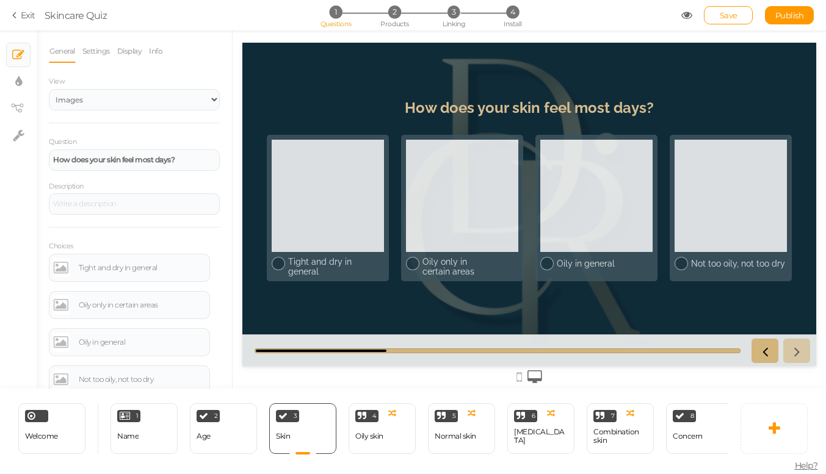
scroll to position [0, 0]
click at [355, 245] on div at bounding box center [328, 196] width 112 height 112
click at [135, 267] on div "Tight and dry in general" at bounding box center [142, 267] width 127 height 7
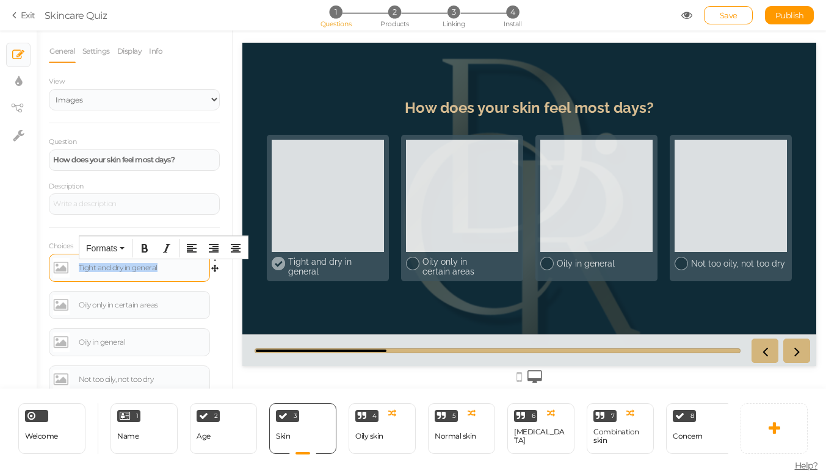
drag, startPoint x: 168, startPoint y: 265, endPoint x: 58, endPoint y: 262, distance: 110.5
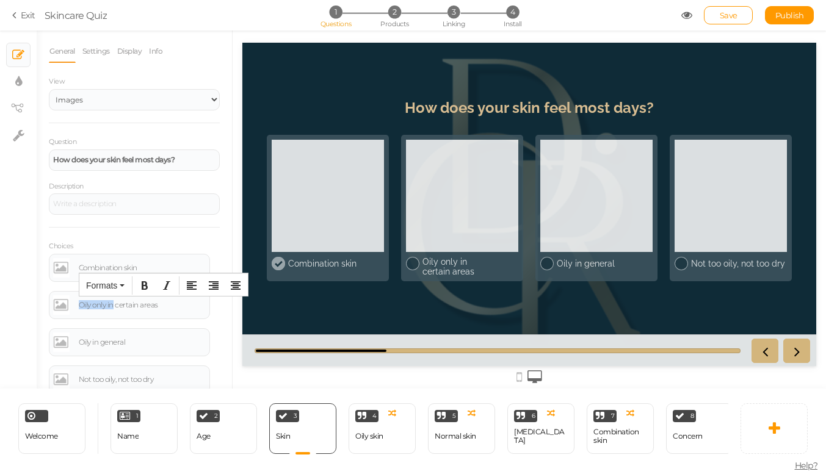
drag, startPoint x: 163, startPoint y: 298, endPoint x: 113, endPoint y: 296, distance: 50.1
click at [176, 302] on div "Oily only in certain areas" at bounding box center [142, 305] width 127 height 7
drag, startPoint x: 176, startPoint y: 302, endPoint x: 73, endPoint y: 300, distance: 103.8
click at [73, 300] on div "Oily only in certain areas" at bounding box center [129, 305] width 153 height 20
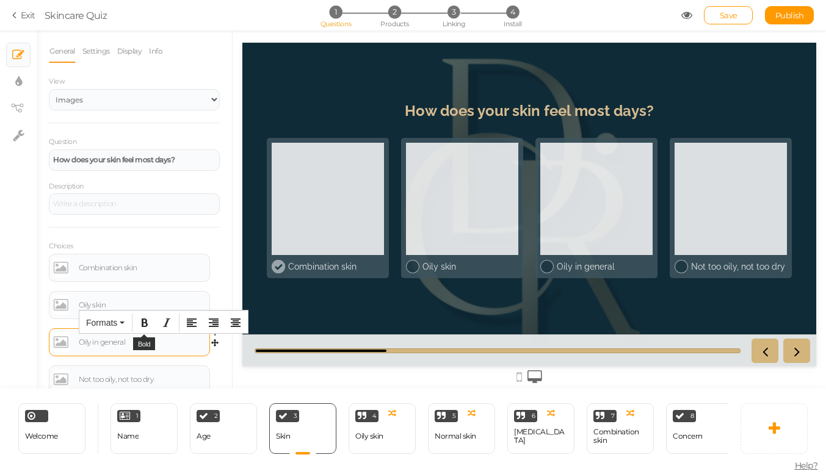
click at [143, 331] on body "× Close A wider screen is needed to use the Pickzen builder Exit Skincare Quiz …" at bounding box center [413, 237] width 826 height 474
drag, startPoint x: 132, startPoint y: 341, endPoint x: 43, endPoint y: 340, distance: 89.1
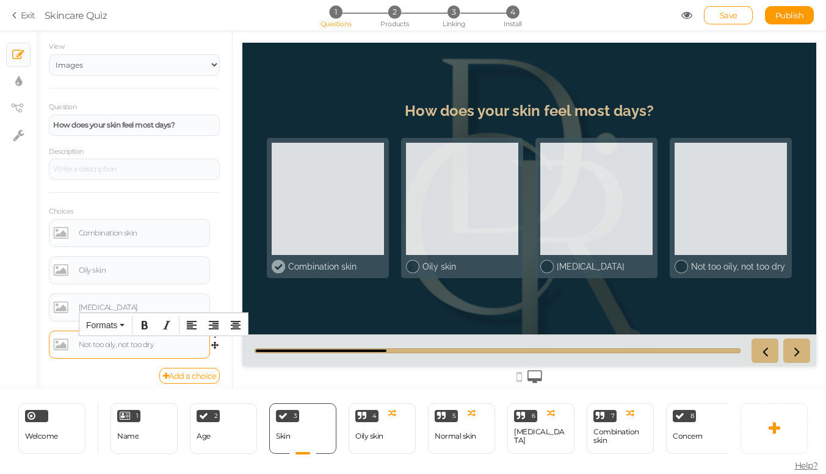
click at [161, 337] on div "Not too oily, not too dry" at bounding box center [129, 345] width 153 height 20
drag, startPoint x: 157, startPoint y: 341, endPoint x: 14, endPoint y: 338, distance: 143.5
click at [178, 369] on link "Add a choice" at bounding box center [189, 376] width 61 height 16
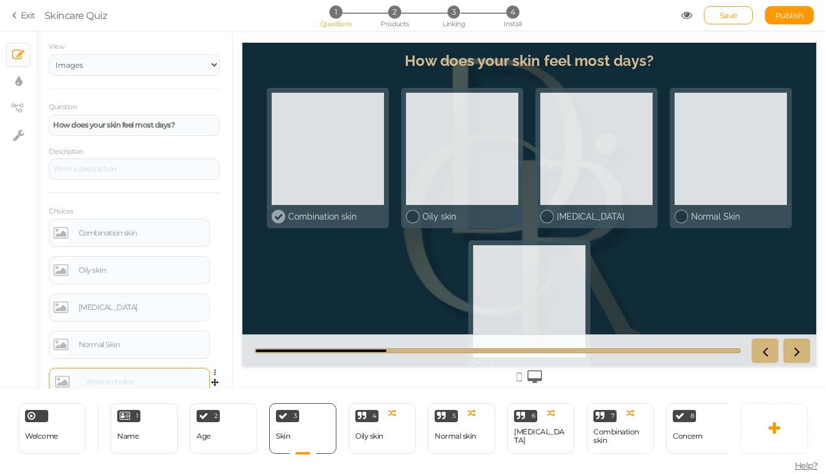
click at [143, 372] on body "× Close A wider screen is needed to use the Pickzen builder Exit Skincare Quiz …" at bounding box center [413, 237] width 826 height 474
click at [81, 378] on div "[MEDICAL_DATA]" at bounding box center [142, 381] width 127 height 7
click at [9, 294] on div "× Slides × Display settings × View tree × Settings" at bounding box center [18, 210] width 37 height 358
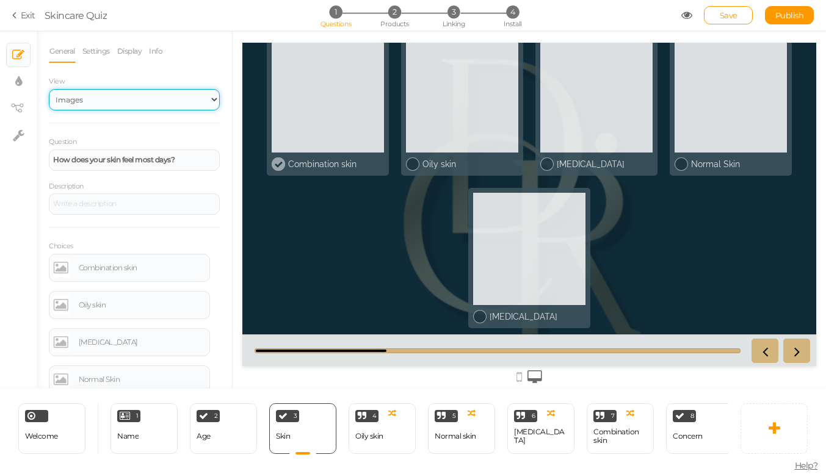
scroll to position [52, 0]
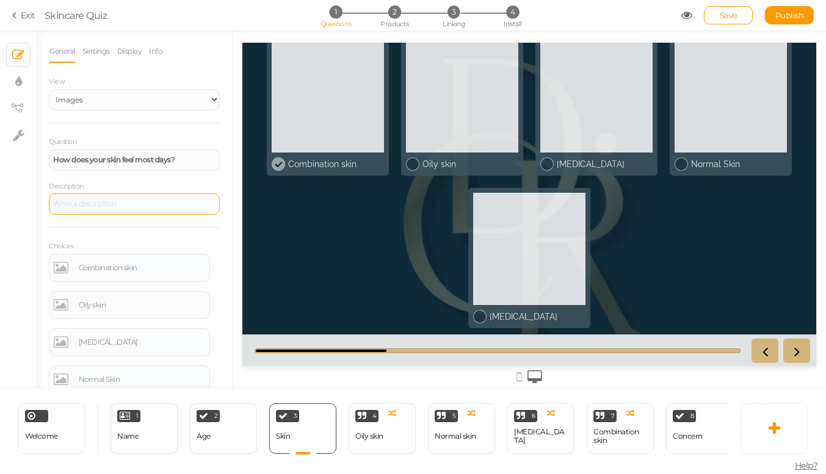
click at [142, 211] on div at bounding box center [134, 204] width 171 height 21
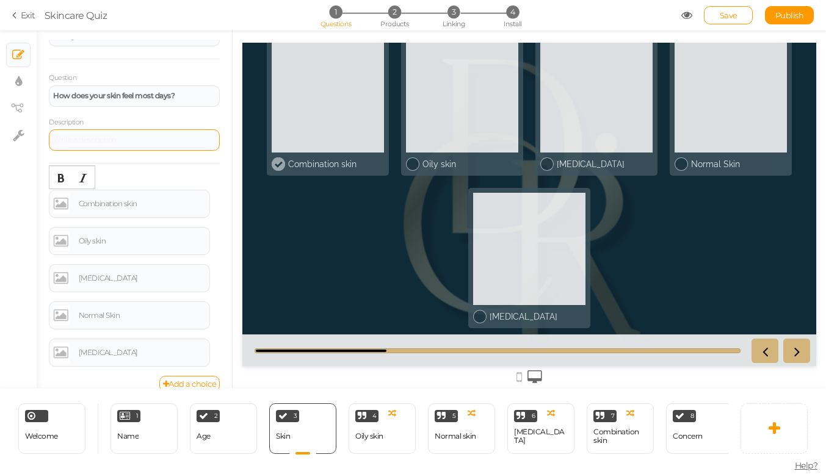
scroll to position [69, 0]
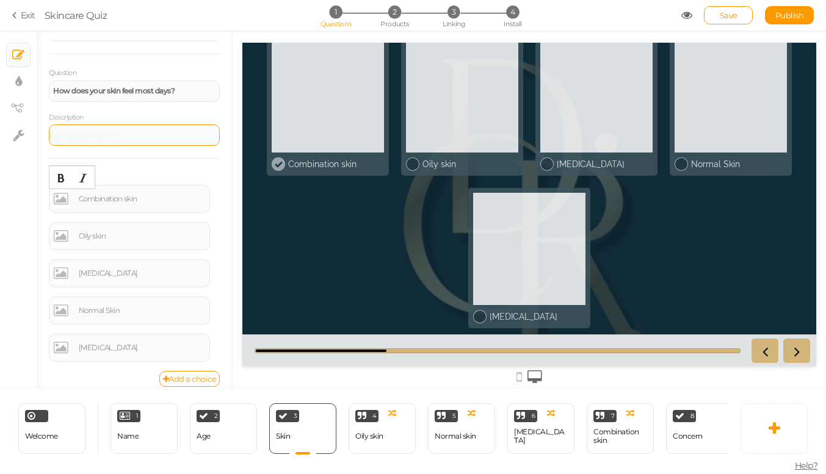
click at [142, 211] on div "Combination skin" at bounding box center [129, 199] width 161 height 28
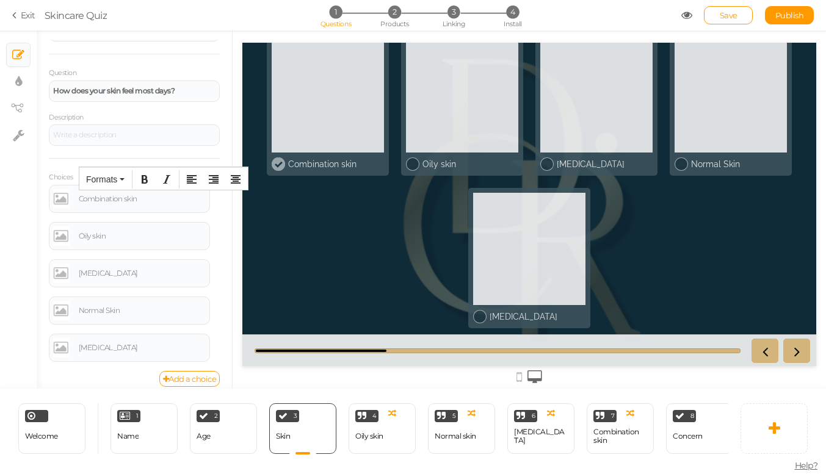
click at [109, 156] on div "Question How does your skin feel most days? Description Choices Combination ski…" at bounding box center [134, 219] width 171 height 305
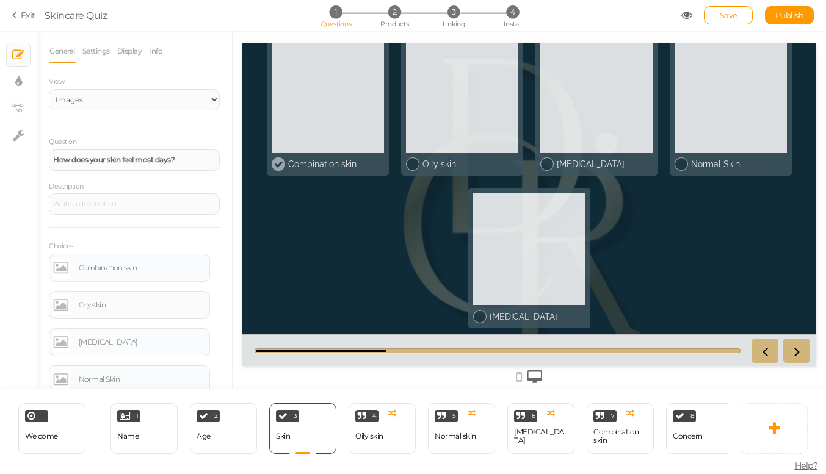
scroll to position [0, 0]
click at [411, 427] on div "4 Oily skin × Define the conditions to show this slide. Clone Change type Delete" at bounding box center [382, 428] width 67 height 51
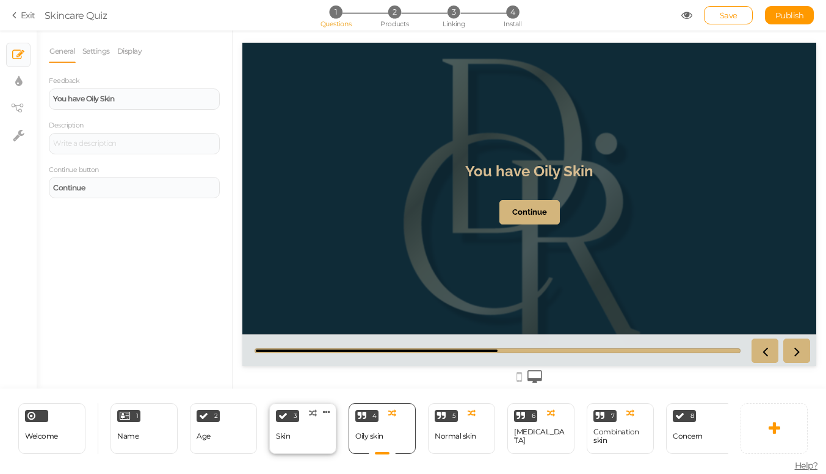
click at [299, 427] on div "3 Skin × Define the conditions to show this slide. Clone Change type Delete" at bounding box center [302, 428] width 67 height 51
select select "2"
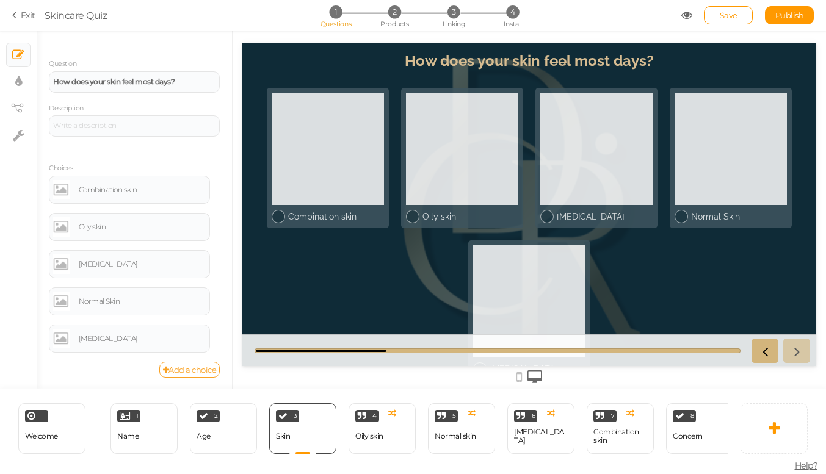
scroll to position [78, 0]
click at [191, 366] on link "Add a choice" at bounding box center [189, 371] width 61 height 16
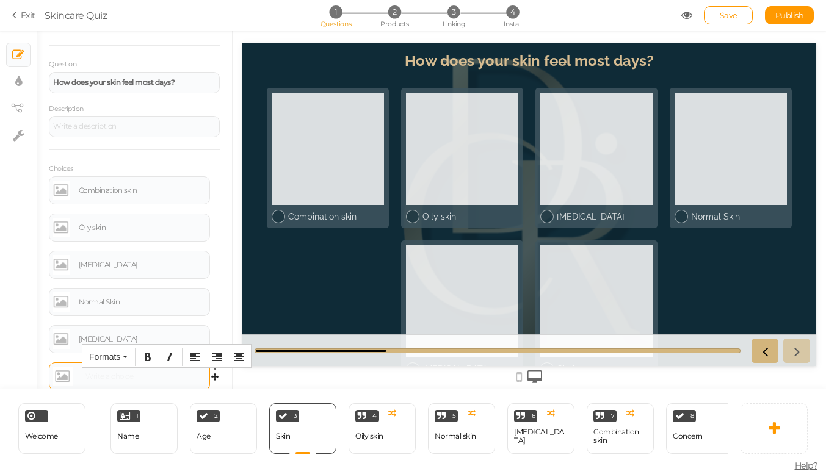
click at [151, 371] on div at bounding box center [129, 377] width 153 height 20
click at [226, 387] on div "General Settings Display Info View Text Images Slider Dropdown Question How doe…" at bounding box center [134, 214] width 195 height 349
click at [367, 426] on div "Oily skin" at bounding box center [369, 436] width 28 height 21
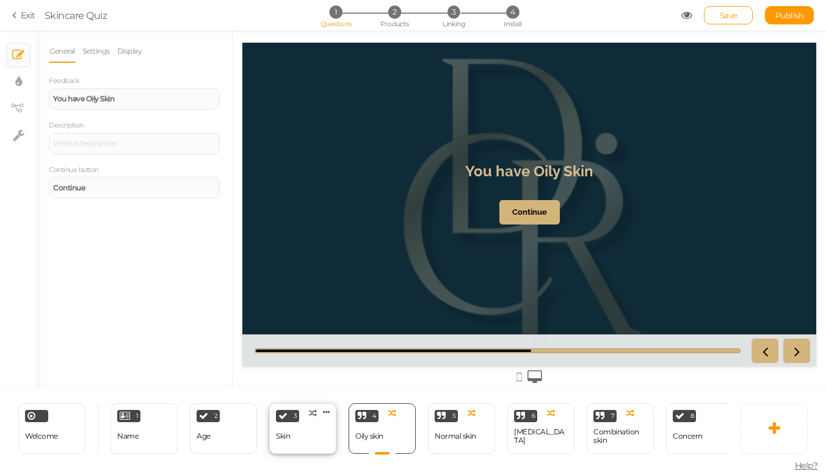
click at [287, 421] on div "3" at bounding box center [287, 416] width 23 height 12
select select "2"
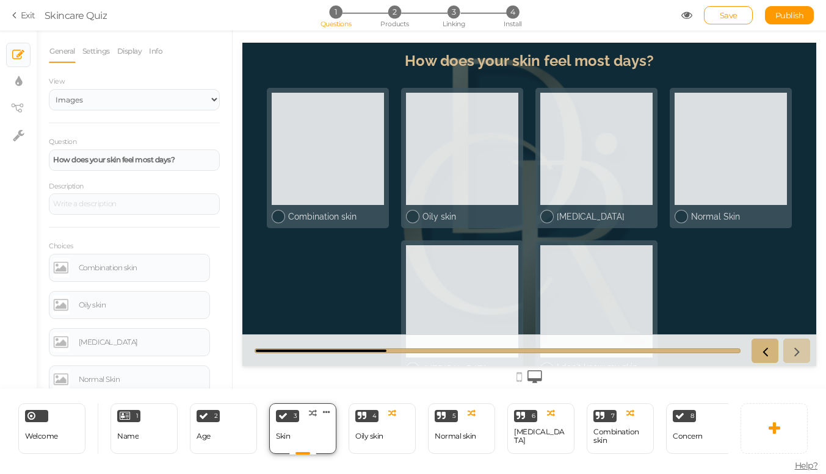
scroll to position [0, 0]
click at [369, 427] on div "Oily skin" at bounding box center [369, 436] width 28 height 21
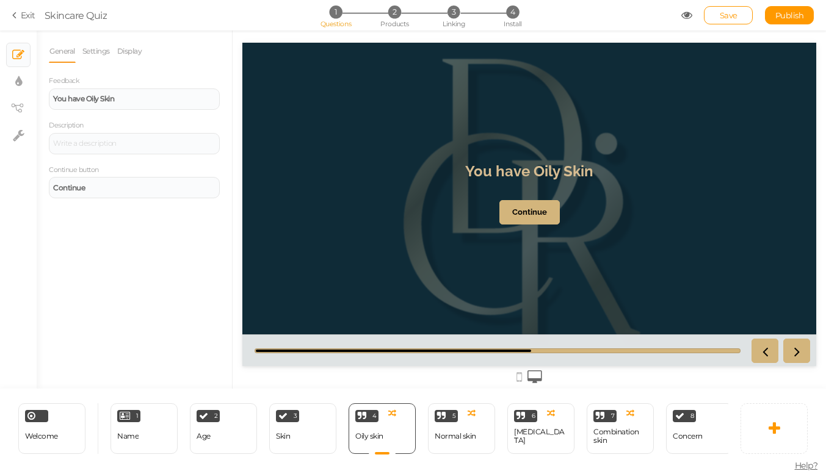
click at [341, 424] on div "3 Skin × Define the conditions to show this slide. Clone Change type Delete" at bounding box center [302, 428] width 79 height 51
click at [765, 429] on link at bounding box center [773, 428] width 67 height 51
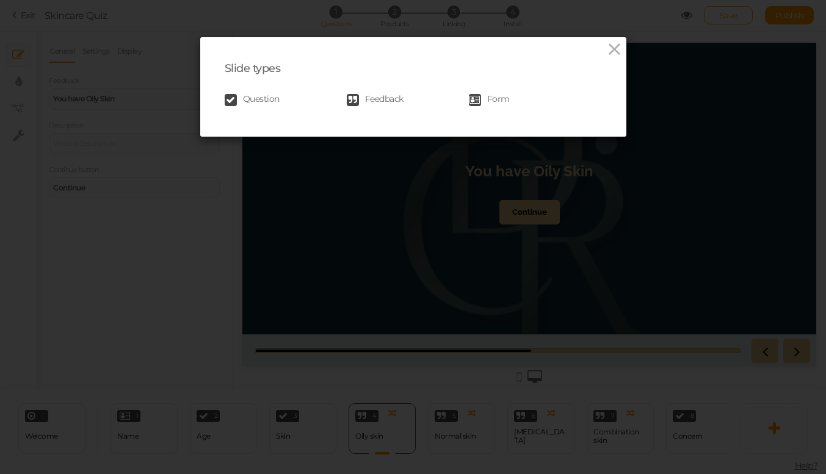
click at [256, 100] on span "Question" at bounding box center [261, 100] width 37 height 12
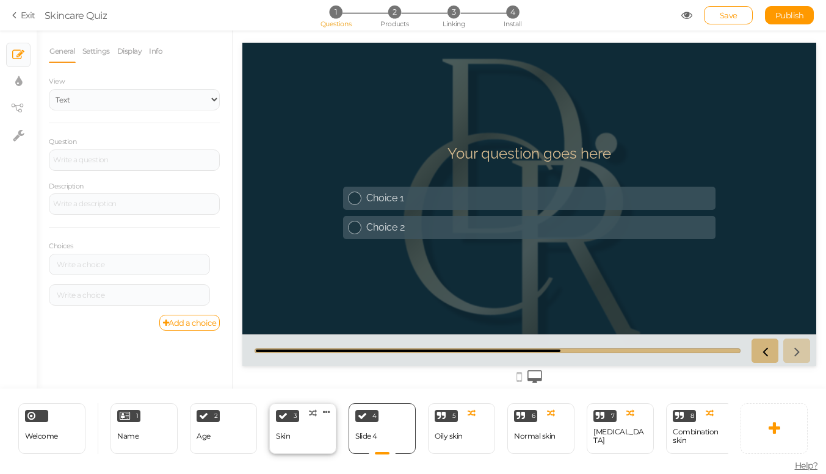
click at [289, 427] on div "Skin" at bounding box center [283, 436] width 14 height 21
select select "2"
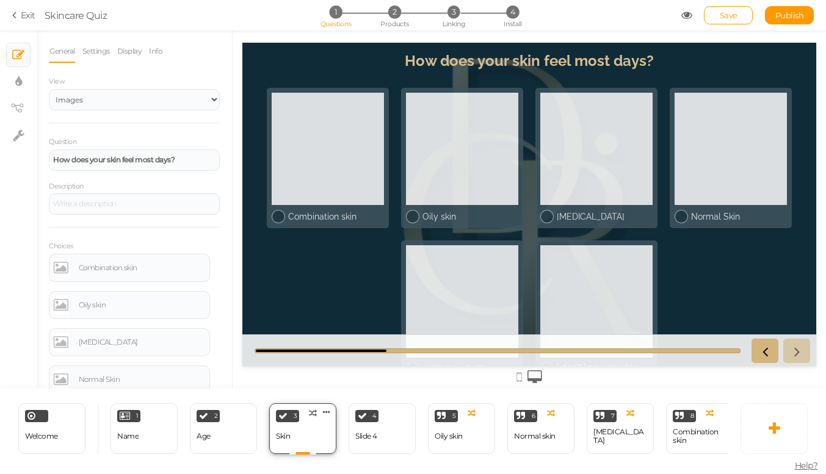
click at [294, 434] on div "3 Skin × Define the conditions to show this slide. Clone Change type Delete" at bounding box center [302, 428] width 67 height 51
click at [330, 410] on icon at bounding box center [326, 412] width 7 height 9
click at [307, 446] on div "3 Skin × Define the conditions to show this slide. Clone Change type Delete" at bounding box center [302, 428] width 67 height 51
click at [330, 388] on div at bounding box center [529, 210] width 593 height 358
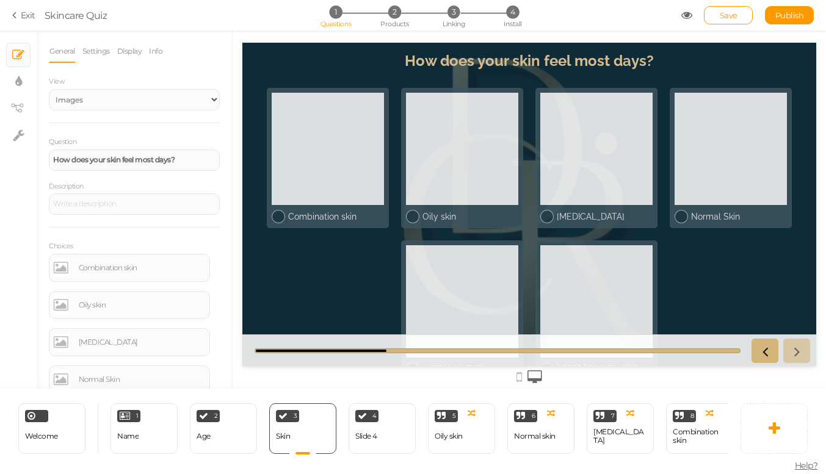
click at [325, 377] on div at bounding box center [529, 376] width 574 height 20
click at [397, 429] on div "4 Slide 4 × Define the conditions to show this slide. Clone Change type Delete" at bounding box center [382, 428] width 67 height 51
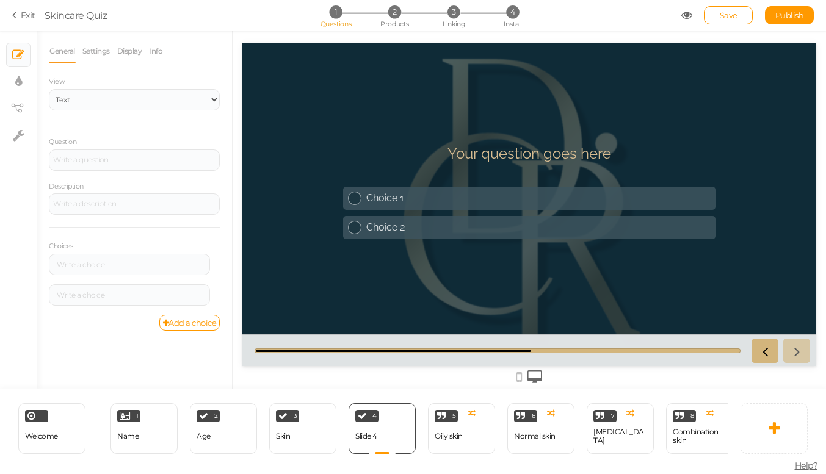
click at [599, 157] on h1 "Your question goes here" at bounding box center [529, 160] width 164 height 30
drag, startPoint x: 614, startPoint y: 156, endPoint x: 567, endPoint y: 153, distance: 47.1
click at [567, 153] on header "Your question goes here" at bounding box center [529, 160] width 372 height 30
click at [563, 153] on h1 "Your question goes here" at bounding box center [529, 160] width 164 height 30
drag, startPoint x: 585, startPoint y: 153, endPoint x: 457, endPoint y: 148, distance: 127.7
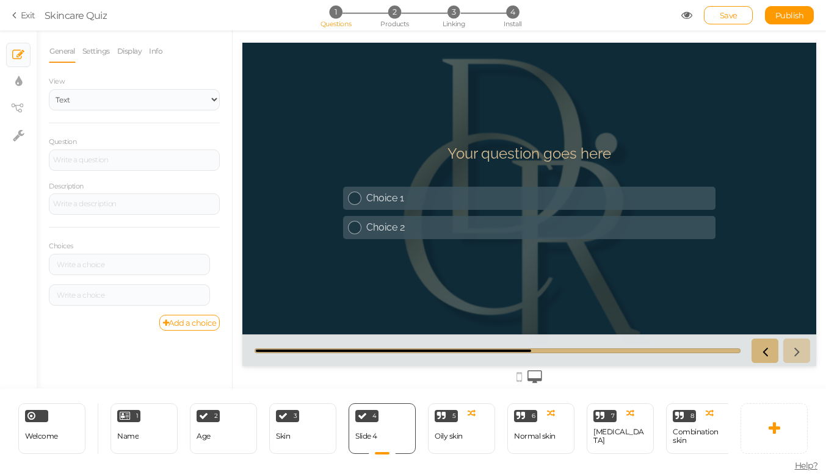
click at [457, 148] on h1 "Your question goes here" at bounding box center [529, 160] width 164 height 30
click at [775, 431] on icon at bounding box center [775, 428] width 12 height 15
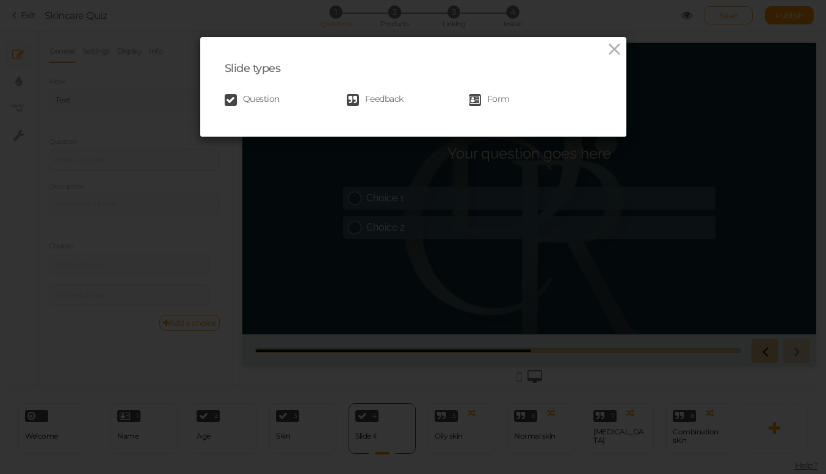
click at [262, 95] on span "Question" at bounding box center [261, 100] width 37 height 12
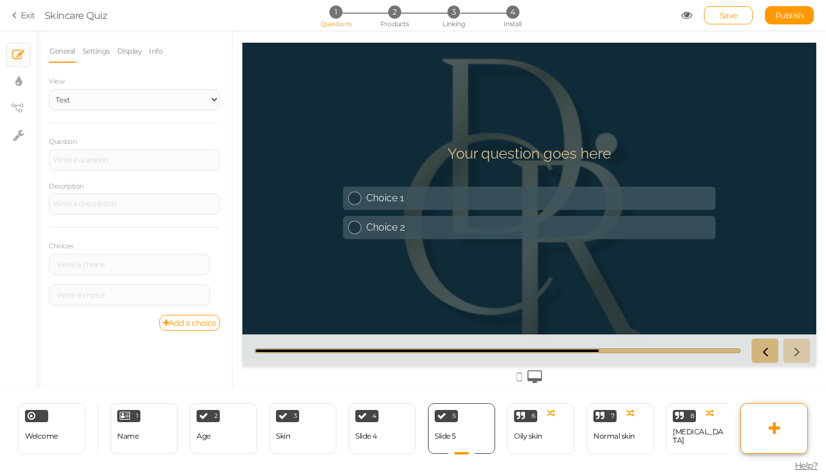
click at [770, 432] on icon at bounding box center [775, 428] width 12 height 15
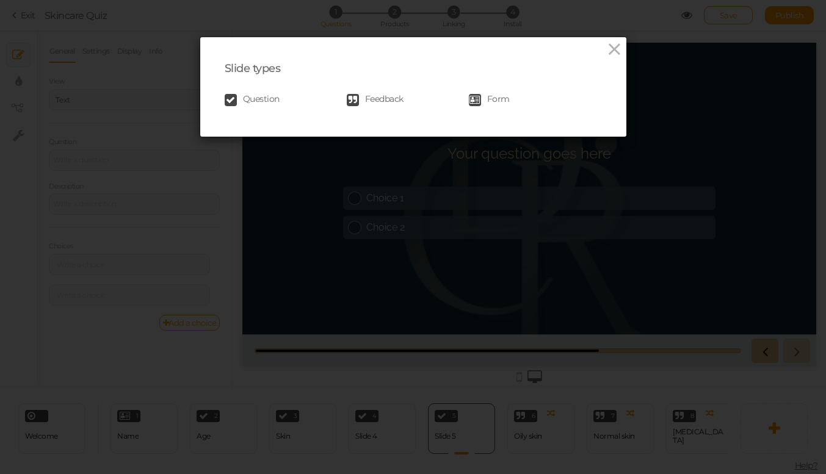
click at [266, 96] on span "Question" at bounding box center [261, 100] width 37 height 12
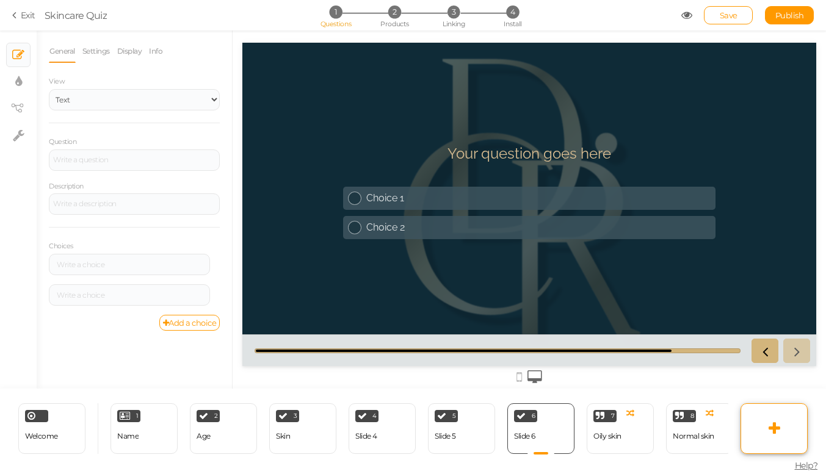
click at [767, 419] on link at bounding box center [773, 428] width 67 height 51
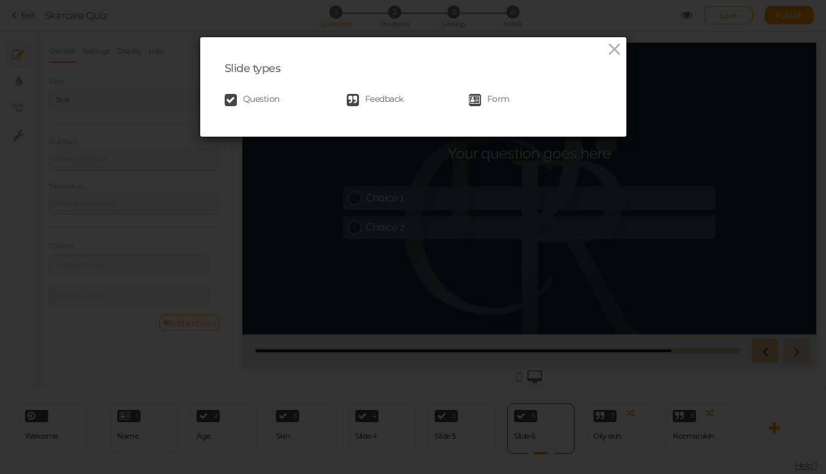
click at [270, 92] on div "Question Feedback Form" at bounding box center [413, 100] width 377 height 24
click at [269, 94] on span "Question" at bounding box center [261, 100] width 37 height 12
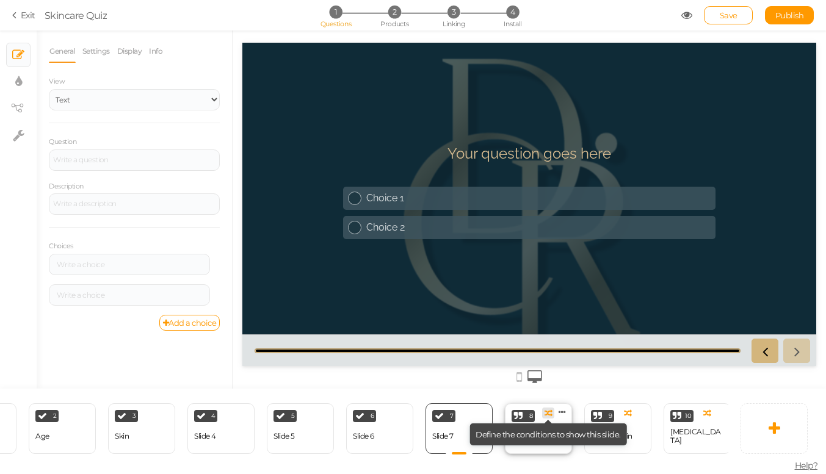
scroll to position [0, 223]
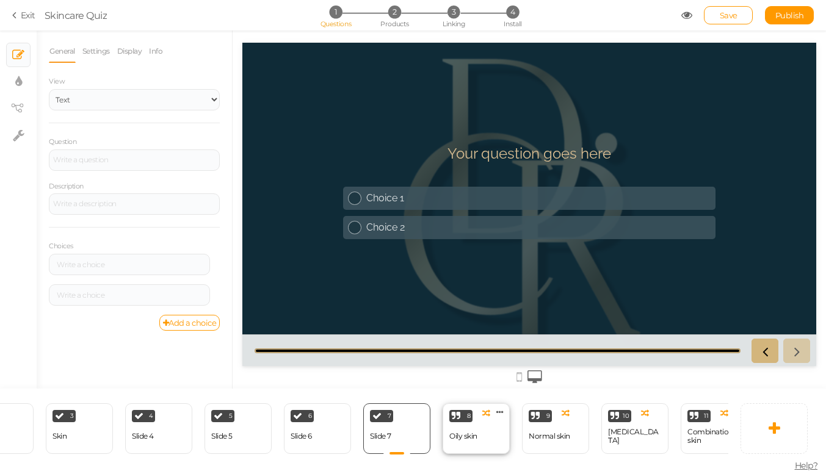
click at [468, 427] on div "Oily skin" at bounding box center [463, 436] width 28 height 21
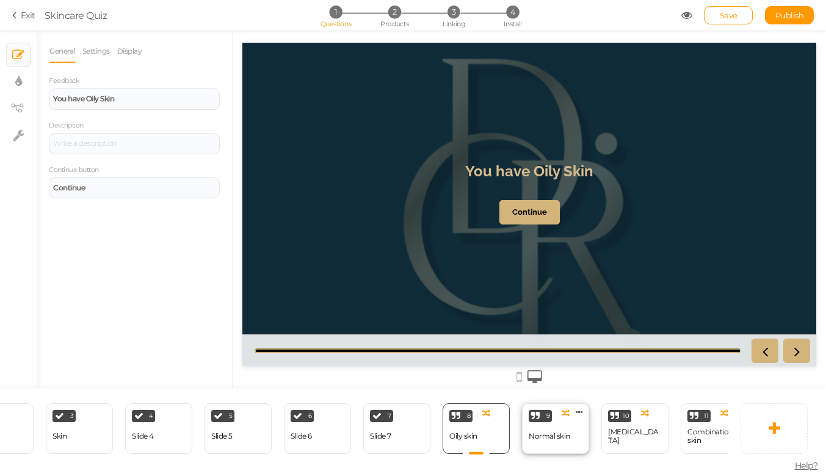
click at [571, 418] on div "9 Normal skin × Define the conditions to show this slide. Clone Change type Del…" at bounding box center [555, 428] width 67 height 51
click at [628, 422] on div "10 [MEDICAL_DATA] × Define the conditions to show this slide. Clone Change type…" at bounding box center [634, 428] width 67 height 51
click at [701, 422] on div "11 Combination skin × Define the conditions to show this slide. Clone Change ty…" at bounding box center [714, 428] width 67 height 51
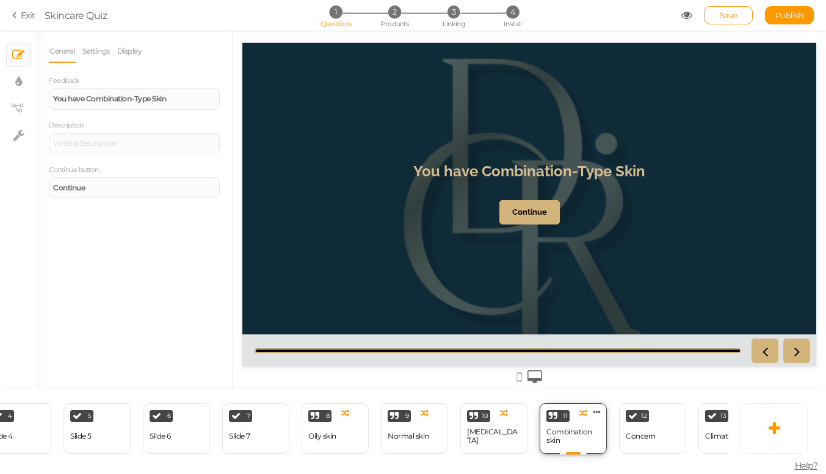
scroll to position [0, 405]
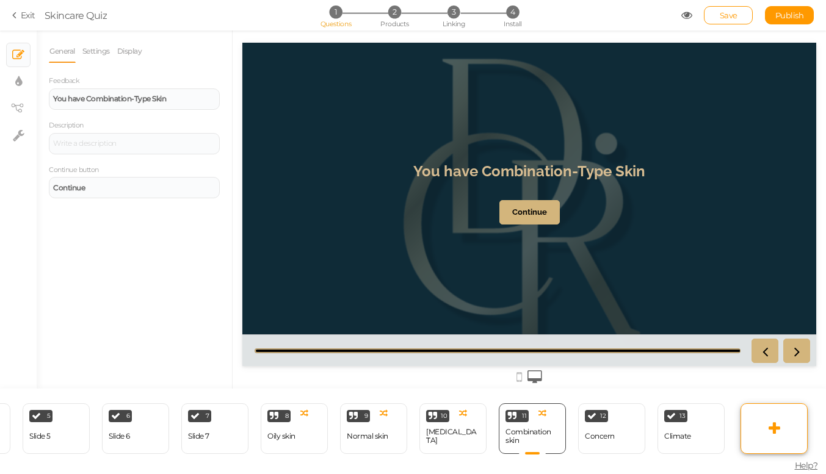
click at [775, 424] on icon at bounding box center [775, 428] width 12 height 15
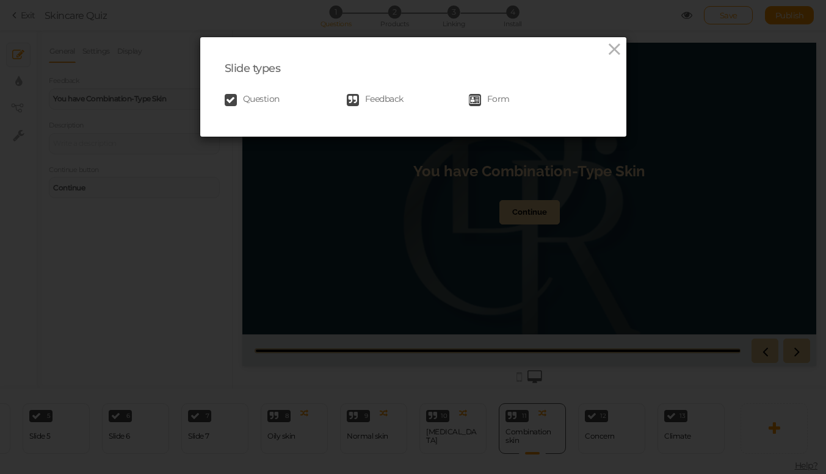
click at [382, 101] on span "Feedback" at bounding box center [384, 100] width 38 height 12
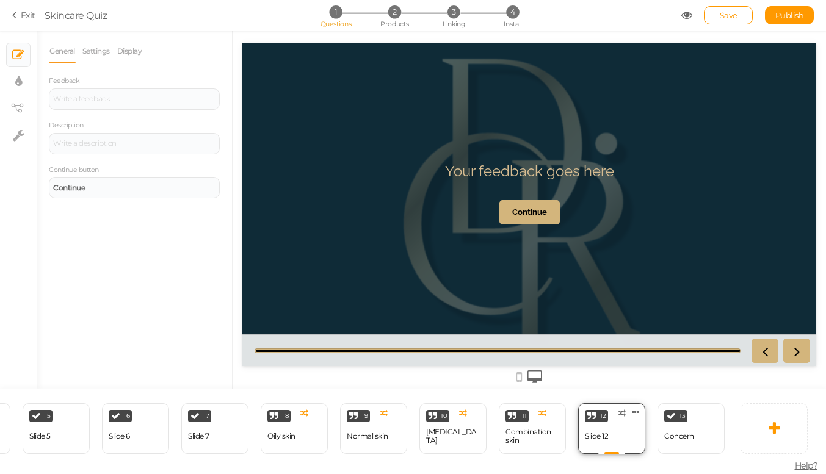
click at [619, 425] on div "12 Slide 12 × Define the conditions to show this slide. Clone Change type Delete" at bounding box center [611, 428] width 67 height 51
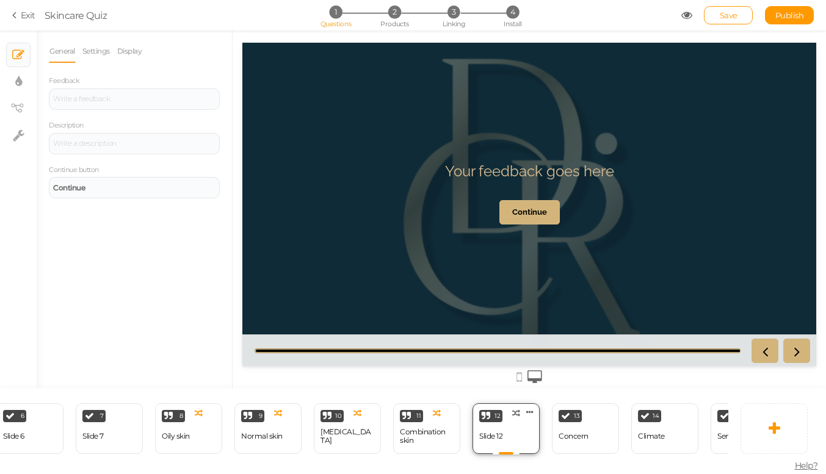
scroll to position [0, 526]
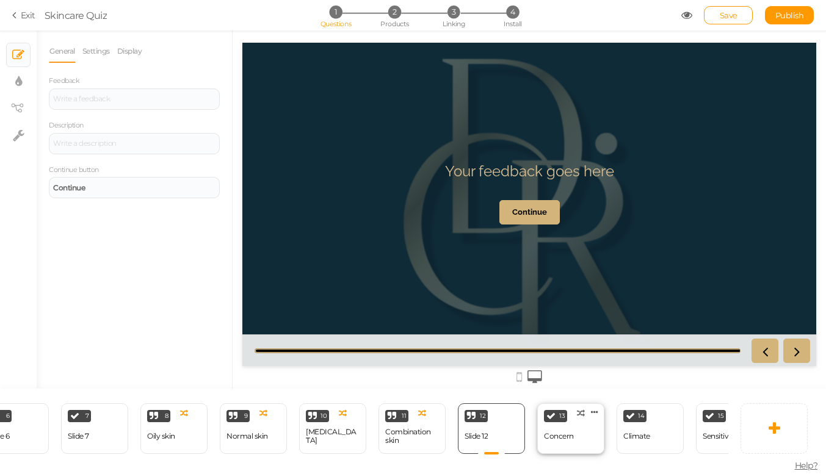
click at [582, 432] on div "13 Concern × Define the conditions to show this slide. Clone Change type Delete" at bounding box center [570, 428] width 67 height 51
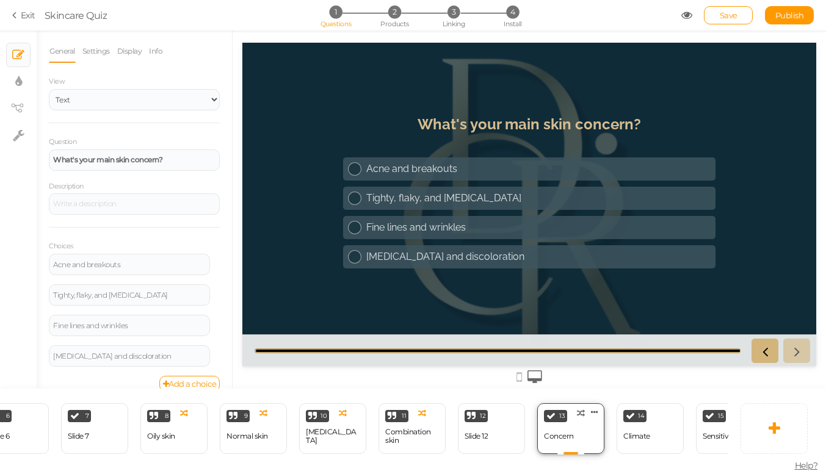
scroll to position [0, 0]
click at [621, 417] on div "14 Climate × Define the conditions to show this slide. Clone Change type Delete" at bounding box center [650, 428] width 67 height 51
select select "2"
select select "1"
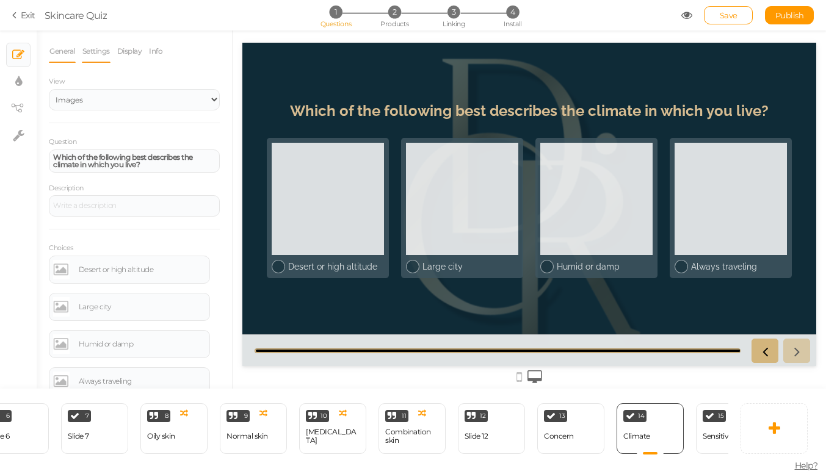
click at [109, 53] on link "Settings" at bounding box center [96, 51] width 29 height 23
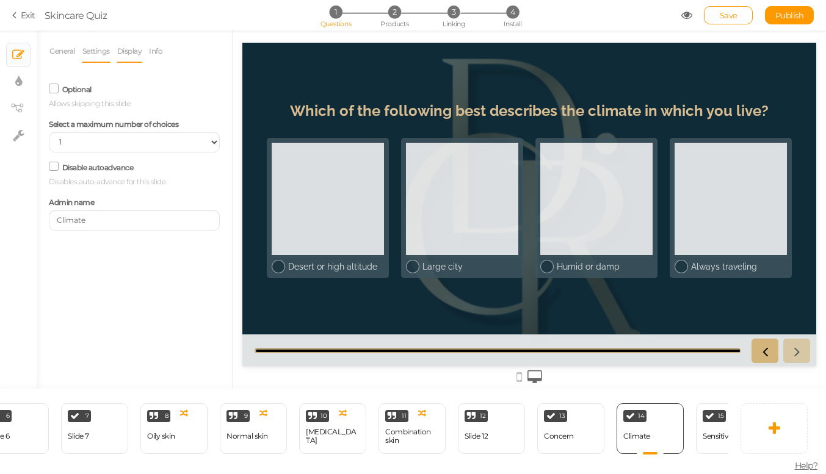
click at [142, 47] on link "Display" at bounding box center [130, 51] width 26 height 23
click at [165, 48] on li "Info" at bounding box center [158, 51] width 21 height 23
click at [161, 54] on link "Info" at bounding box center [155, 51] width 15 height 23
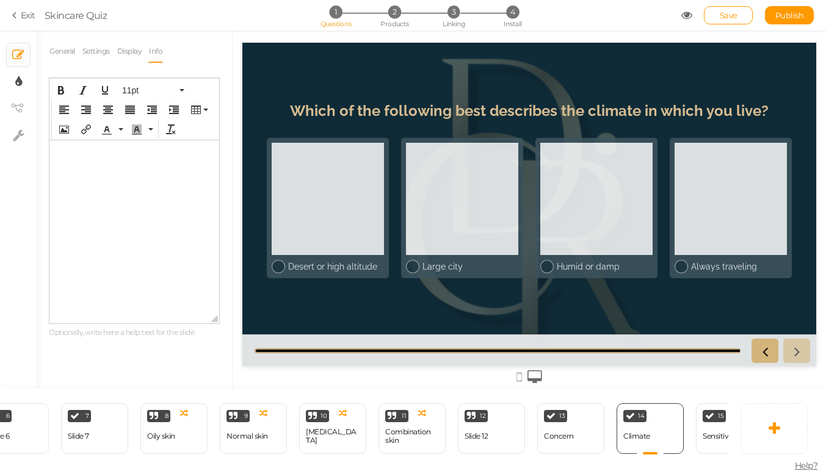
click at [24, 78] on link "× Display settings" at bounding box center [18, 81] width 23 height 23
select select "2"
select select "raleway"
select select "fade"
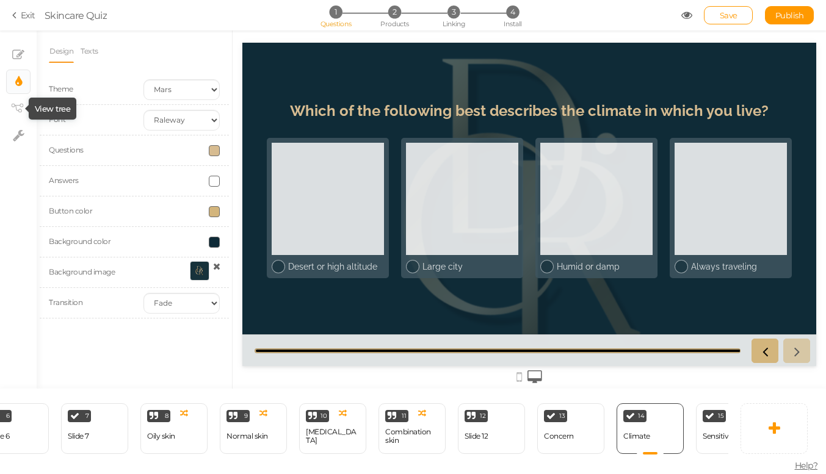
click at [23, 107] on icon at bounding box center [17, 108] width 12 height 9
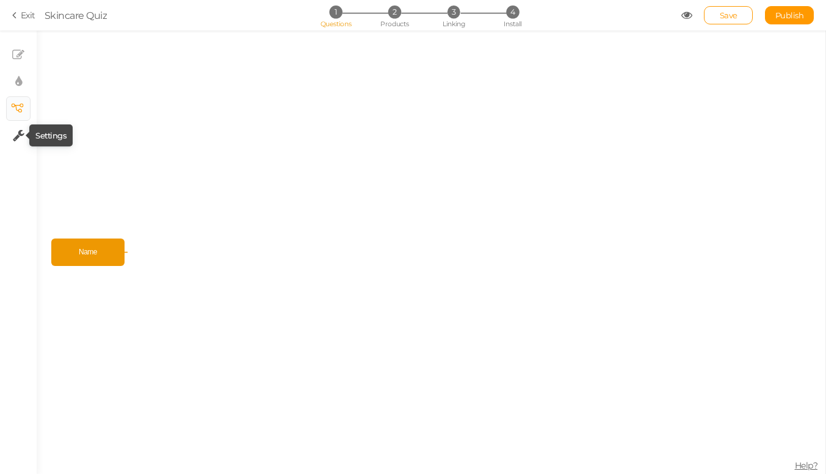
click at [17, 131] on icon at bounding box center [19, 135] width 12 height 12
select select "en"
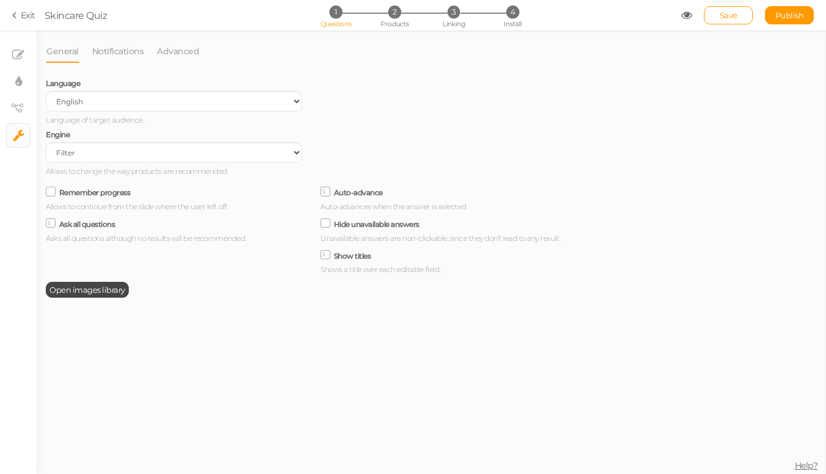
click at [49, 189] on icon at bounding box center [51, 192] width 16 height 6
click at [0, 0] on input "Remember progress" at bounding box center [0, 0] width 0 height 0
click at [115, 49] on link "Notifications" at bounding box center [118, 51] width 53 height 23
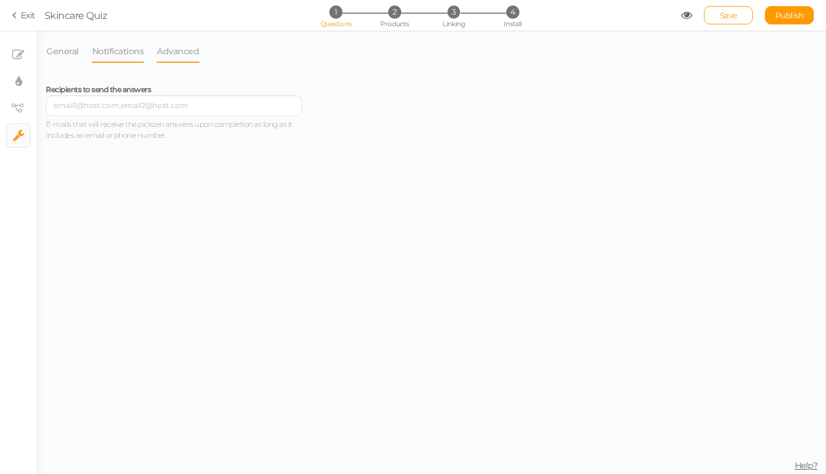
click at [179, 50] on link "Advanced" at bounding box center [177, 51] width 43 height 23
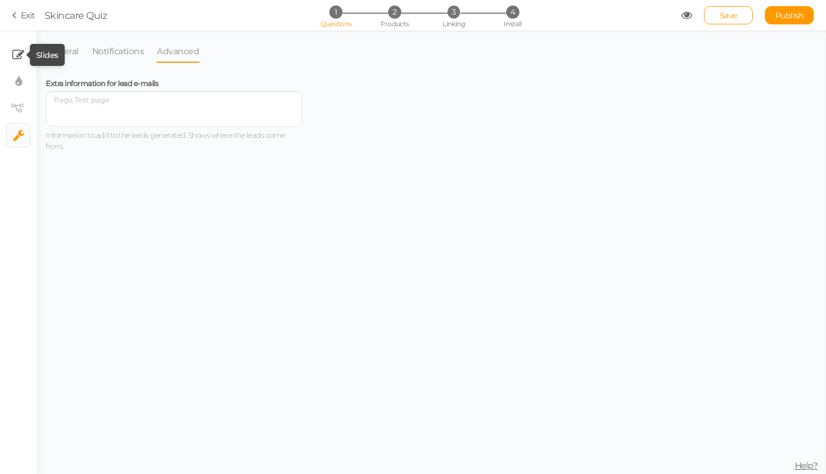
click at [18, 51] on icon at bounding box center [18, 55] width 12 height 12
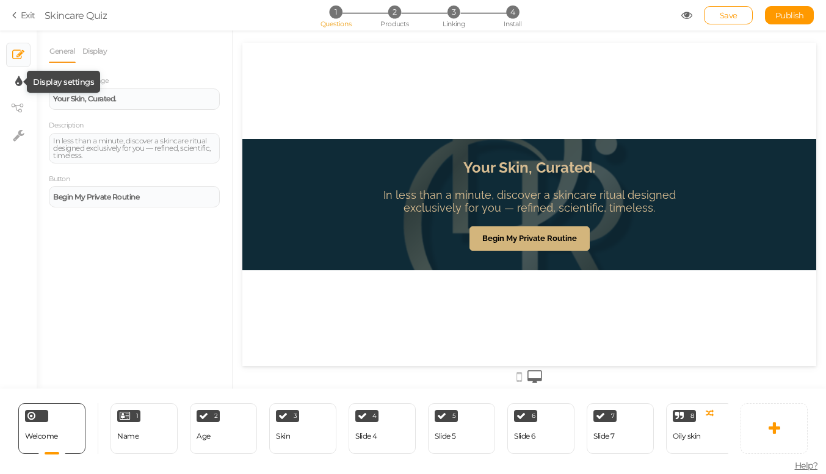
click at [21, 81] on icon at bounding box center [18, 82] width 7 height 12
select select "2"
select select "raleway"
select select "fade"
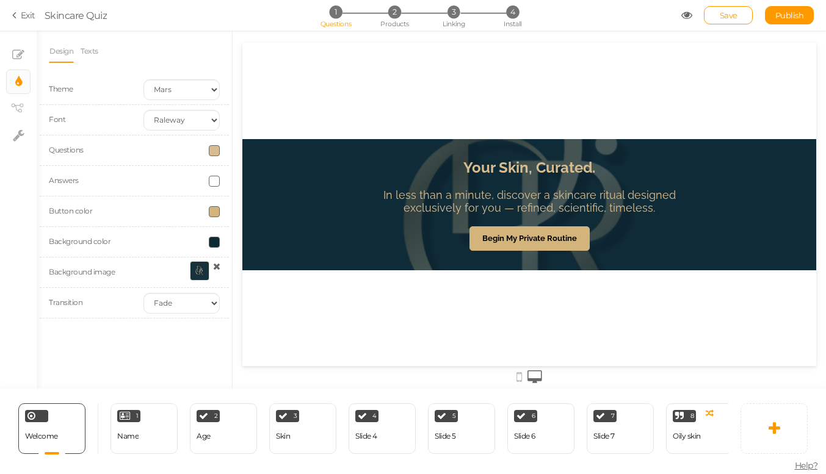
click at [26, 106] on link "× View tree" at bounding box center [18, 108] width 23 height 23
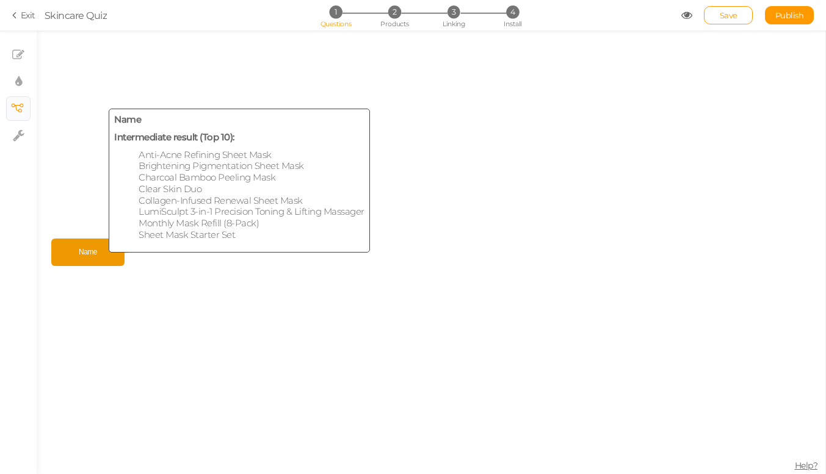
click at [95, 244] on span "Name" at bounding box center [87, 252] width 67 height 21
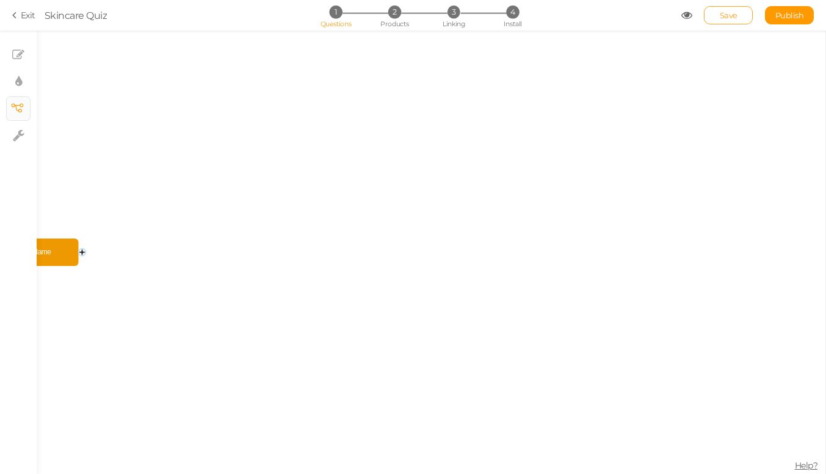
click at [725, 13] on span "Save" at bounding box center [729, 15] width 18 height 10
click at [14, 13] on icon at bounding box center [16, 15] width 9 height 11
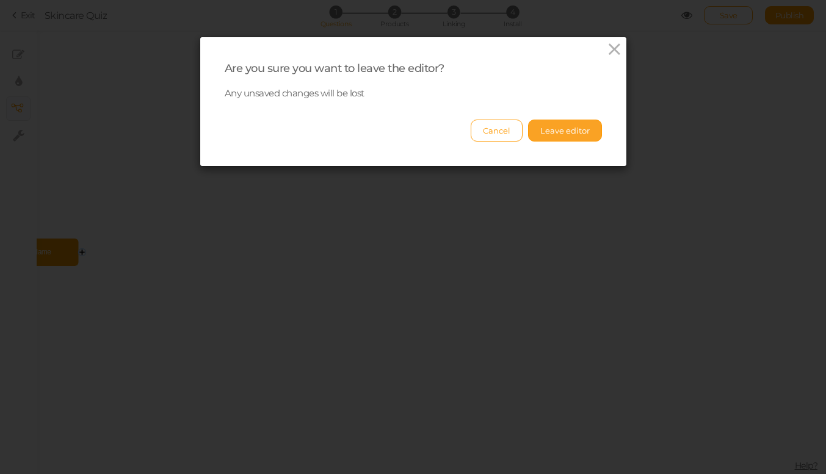
click at [558, 128] on button "Leave editor" at bounding box center [565, 131] width 74 height 22
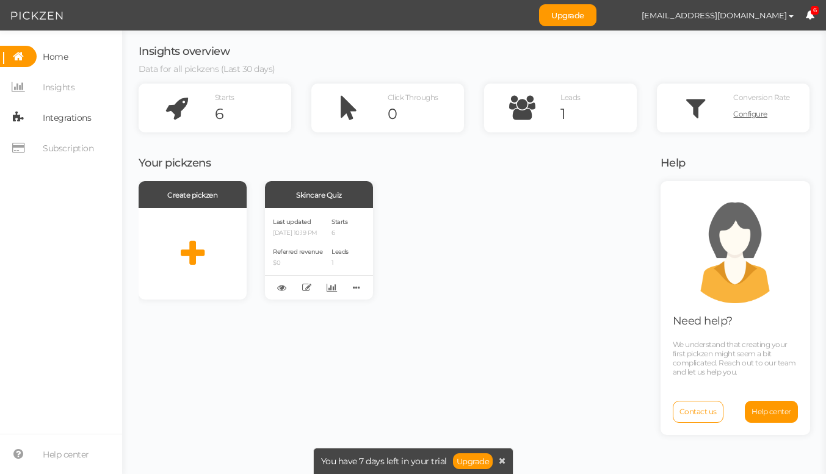
click at [65, 128] on span "Integrations" at bounding box center [64, 117] width 54 height 21
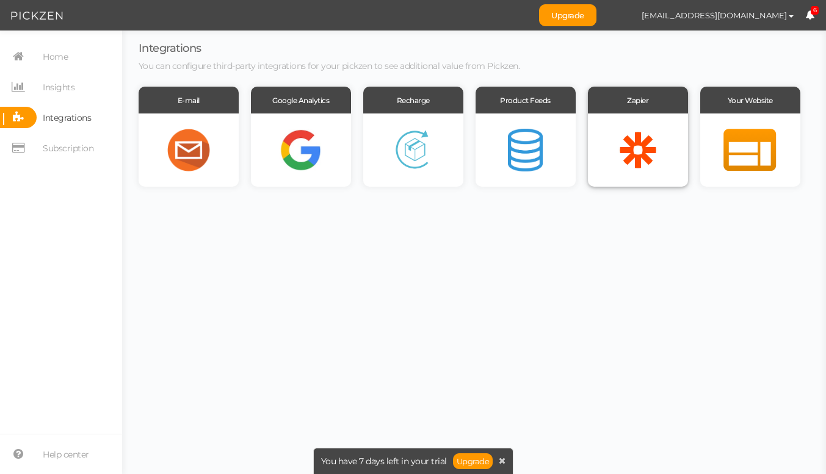
click at [623, 129] on div at bounding box center [638, 150] width 100 height 73
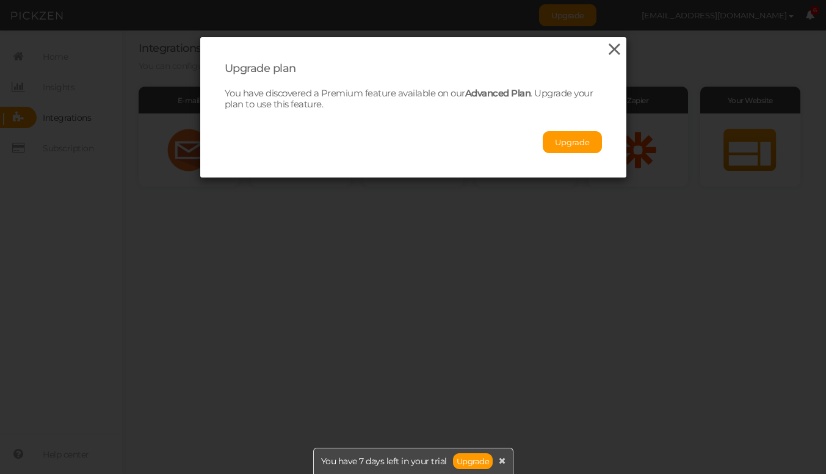
click at [617, 50] on icon at bounding box center [615, 49] width 18 height 18
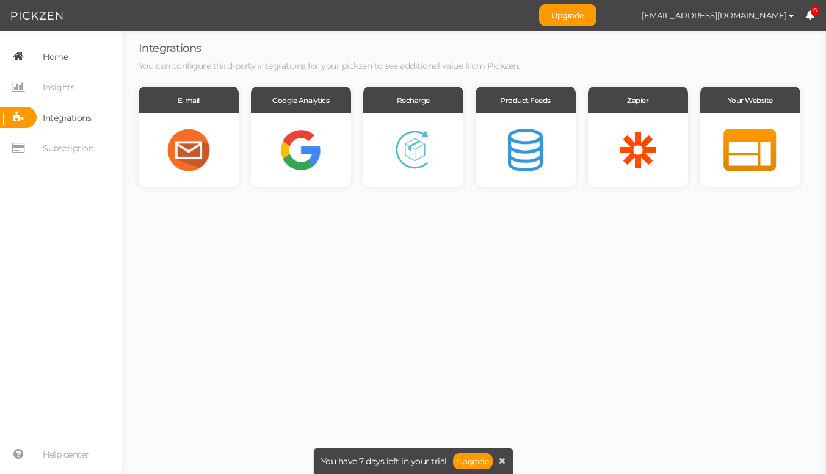
click at [56, 55] on span "Home" at bounding box center [55, 57] width 25 height 20
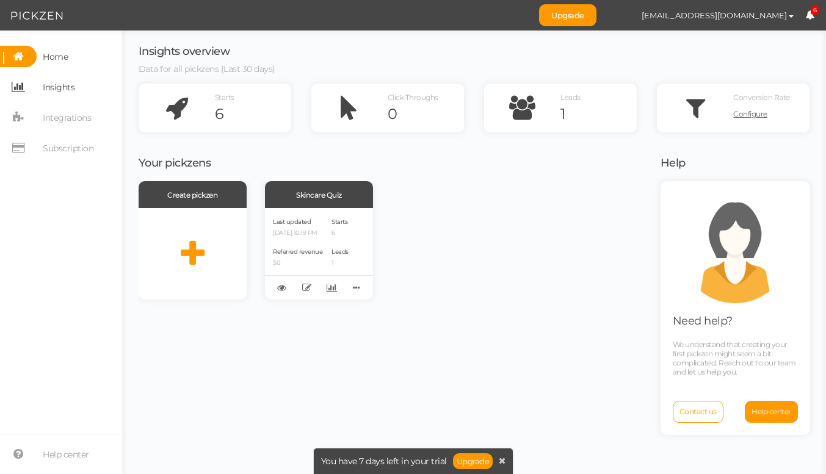
click at [60, 80] on span "Insights" at bounding box center [59, 88] width 32 height 20
